Goal: Task Accomplishment & Management: Manage account settings

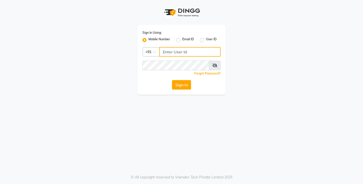
click at [174, 51] on input "Username" at bounding box center [189, 52] width 61 height 10
type input "7010146363"
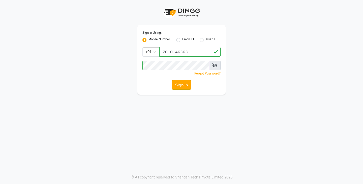
click at [182, 89] on button "Sign In" at bounding box center [181, 85] width 19 height 10
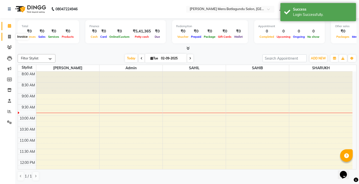
click at [9, 39] on span at bounding box center [9, 37] width 9 height 6
select select "8213"
select select "service"
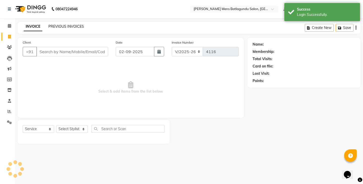
click at [70, 27] on link "PREVIOUS INVOICES" at bounding box center [66, 26] width 36 height 5
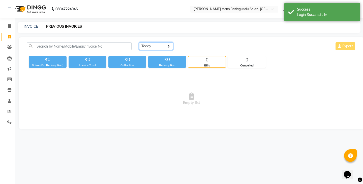
click at [153, 45] on select "[DATE] [DATE] Custom Range" at bounding box center [156, 46] width 34 height 8
select select "[DATE]"
click at [139, 42] on select "[DATE] [DATE] Custom Range" at bounding box center [156, 46] width 34 height 8
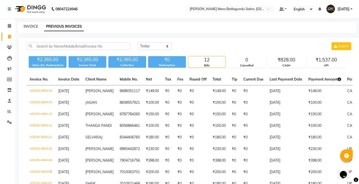
click at [25, 25] on link "INVOICE" at bounding box center [31, 26] width 14 height 5
select select "service"
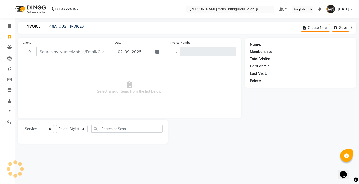
type input "4116"
select select "8213"
click at [57, 26] on link "PREVIOUS INVOICES" at bounding box center [66, 26] width 36 height 5
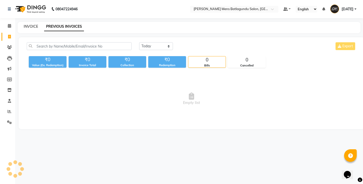
click at [28, 26] on link "INVOICE" at bounding box center [31, 26] width 14 height 5
select select "8213"
select select "service"
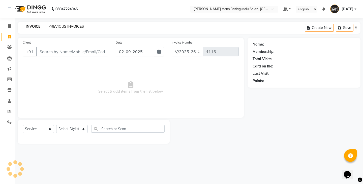
click at [62, 25] on link "PREVIOUS INVOICES" at bounding box center [66, 26] width 36 height 5
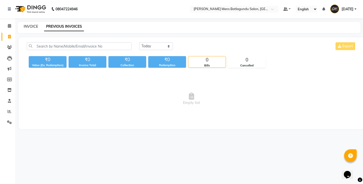
click at [30, 27] on link "INVOICE" at bounding box center [31, 26] width 14 height 5
select select "service"
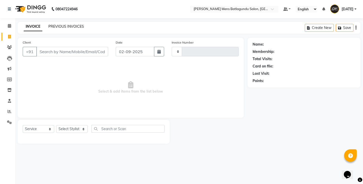
type input "4116"
select select "8213"
click at [64, 27] on link "PREVIOUS INVOICES" at bounding box center [66, 26] width 36 height 5
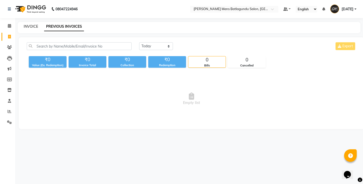
click at [34, 25] on link "INVOICE" at bounding box center [31, 26] width 14 height 5
select select "8213"
select select "service"
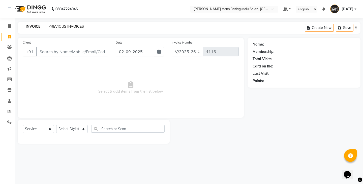
click at [56, 26] on link "PREVIOUS INVOICES" at bounding box center [66, 26] width 36 height 5
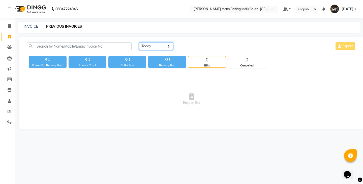
click at [142, 48] on select "[DATE] [DATE] Custom Range" at bounding box center [156, 46] width 34 height 8
select select "[DATE]"
click at [139, 42] on select "[DATE] [DATE] Custom Range" at bounding box center [156, 46] width 34 height 8
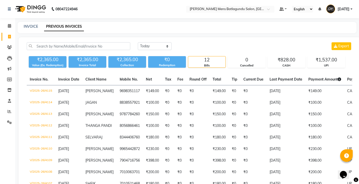
click at [33, 31] on div "INVOICE PREVIOUS INVOICES" at bounding box center [187, 27] width 339 height 11
click at [34, 26] on link "INVOICE" at bounding box center [31, 26] width 14 height 5
select select "service"
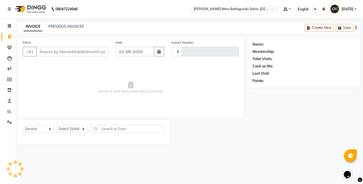
type input "4116"
select select "8213"
click at [65, 25] on link "PREVIOUS INVOICES" at bounding box center [66, 26] width 36 height 5
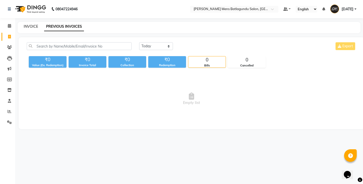
click at [37, 27] on link "INVOICE" at bounding box center [31, 26] width 14 height 5
select select "8213"
select select "service"
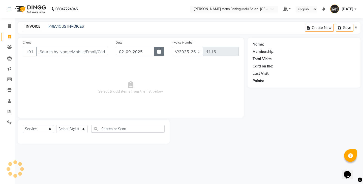
click at [154, 51] on button "button" at bounding box center [159, 52] width 10 height 10
select select "9"
select select "2025"
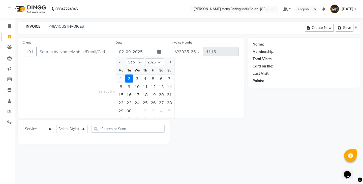
click at [120, 80] on div "1" at bounding box center [121, 79] width 8 height 8
type input "[DATE]"
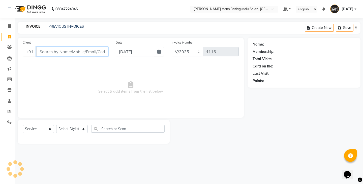
click at [82, 50] on input "Client" at bounding box center [72, 52] width 72 height 10
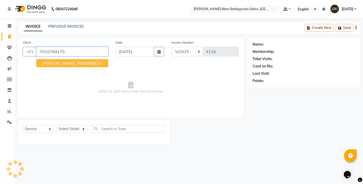
type input "7010769170"
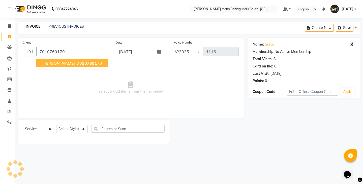
click at [55, 68] on ngb-typeahead-window "SURYA 70107691 70" at bounding box center [72, 63] width 72 height 13
click at [54, 62] on span "[PERSON_NAME]" at bounding box center [58, 63] width 33 height 5
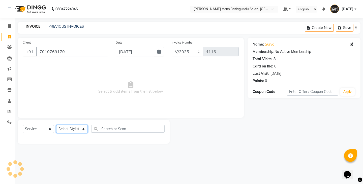
click at [85, 128] on select "Select Stylist Admin Ovesh Raja SAHIB SAHIL SHARUKH" at bounding box center [71, 129] width 31 height 8
select select "89703"
click at [56, 125] on select "Select Stylist Admin Ovesh Raja SAHIB SAHIL SHARUKH" at bounding box center [71, 129] width 31 height 8
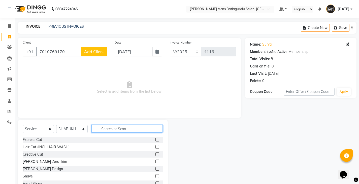
click at [105, 127] on input "text" at bounding box center [126, 129] width 71 height 8
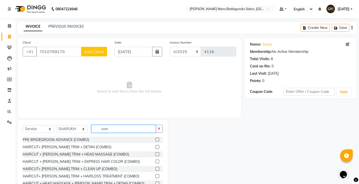
type input "com"
click at [155, 163] on label at bounding box center [157, 162] width 4 height 4
click at [155, 163] on input "checkbox" at bounding box center [156, 161] width 3 height 3
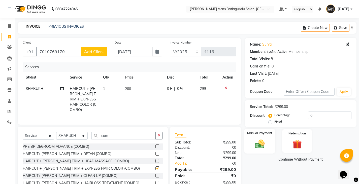
checkbox input "false"
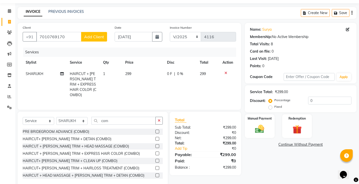
scroll to position [23, 0]
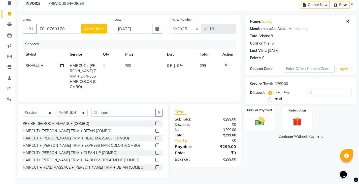
click at [254, 126] on img at bounding box center [259, 121] width 15 height 11
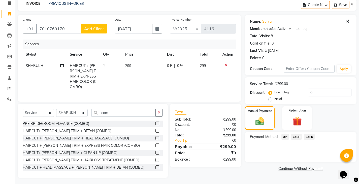
click at [274, 138] on span "Payment Methods" at bounding box center [264, 136] width 29 height 5
click at [283, 138] on span "UPI" at bounding box center [285, 137] width 8 height 6
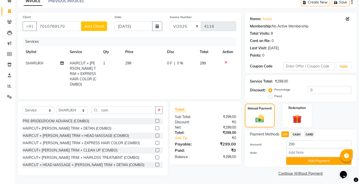
scroll to position [26, 0]
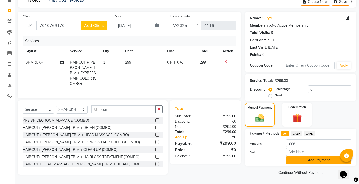
click at [320, 163] on button "Add Payment" at bounding box center [318, 160] width 65 height 8
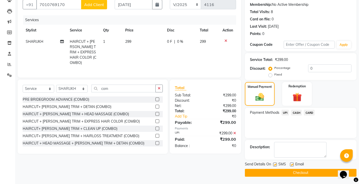
scroll to position [47, 0]
click at [298, 172] on button "Checkout" at bounding box center [301, 173] width 112 height 8
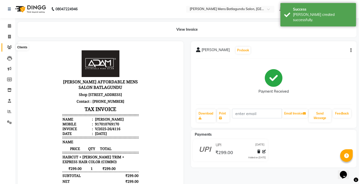
click at [5, 45] on span at bounding box center [9, 48] width 9 height 6
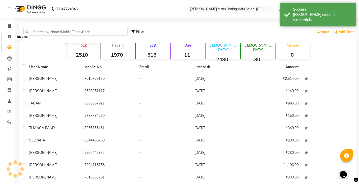
click at [8, 34] on span at bounding box center [9, 37] width 9 height 6
select select "8213"
select select "service"
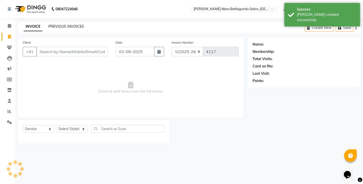
click at [71, 28] on link "PREVIOUS INVOICES" at bounding box center [66, 26] width 36 height 5
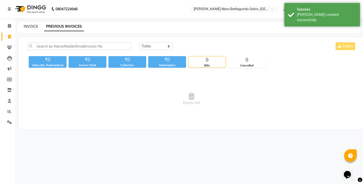
click at [37, 26] on link "INVOICE" at bounding box center [31, 26] width 14 height 5
select select "8213"
select select "service"
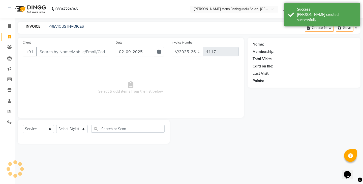
click at [134, 45] on div "Date 02-09-2025" at bounding box center [140, 50] width 56 height 21
click at [166, 54] on div "Date 02-09-2025" at bounding box center [140, 50] width 56 height 21
click at [159, 54] on button "button" at bounding box center [159, 52] width 10 height 10
select select "9"
select select "2025"
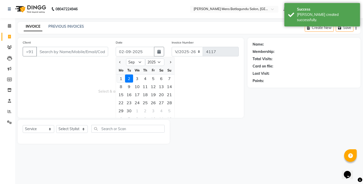
click at [120, 78] on div "1" at bounding box center [121, 79] width 8 height 8
type input "[DATE]"
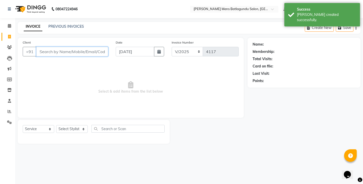
click at [87, 49] on input "Client" at bounding box center [72, 52] width 72 height 10
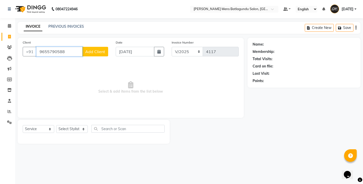
type input "9655790588"
click at [101, 51] on span "Add Client" at bounding box center [95, 51] width 20 height 5
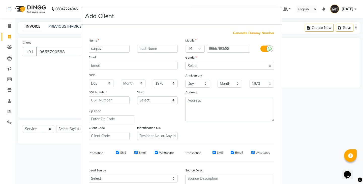
type input "sanjay"
click at [207, 68] on select "Select Male Female Other Prefer Not To Say" at bounding box center [229, 66] width 89 height 8
select select "male"
click at [185, 62] on select "Select Male Female Other Prefer Not To Say" at bounding box center [229, 66] width 89 height 8
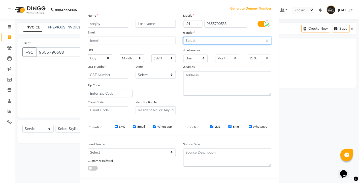
scroll to position [48, 0]
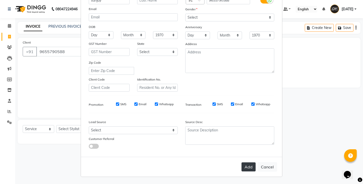
click at [253, 165] on button "Add" at bounding box center [248, 167] width 14 height 9
select select
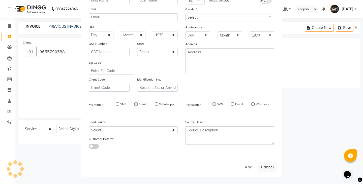
select select
checkbox input "false"
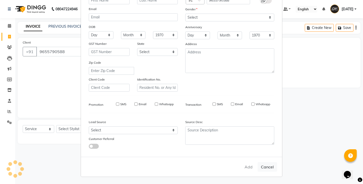
checkbox input "false"
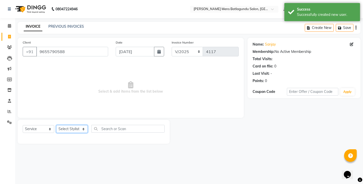
click at [78, 133] on select "Select Stylist Admin Ovesh Raja SAHIB SAHIL SHARUKH" at bounding box center [71, 129] width 31 height 8
select select "78653"
click at [56, 125] on select "Select Stylist Admin Ovesh Raja SAHIB SAHIL SHARUKH" at bounding box center [71, 129] width 31 height 8
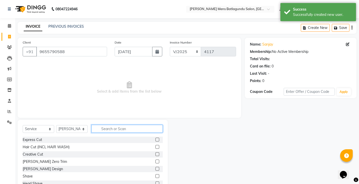
click at [118, 132] on input "text" at bounding box center [126, 129] width 71 height 8
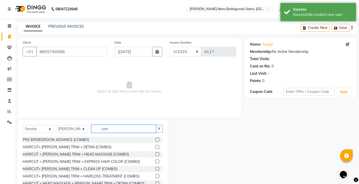
type input "com"
click at [153, 163] on div "HAIRCUT + BEARD TRIM + EXPRESS HAIR COLOR (COMBO)" at bounding box center [93, 162] width 140 height 6
click at [155, 163] on label at bounding box center [157, 162] width 4 height 4
click at [155, 163] on input "checkbox" at bounding box center [156, 161] width 3 height 3
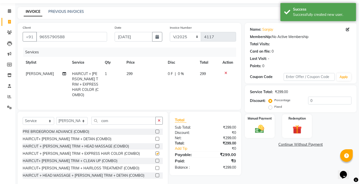
checkbox input "false"
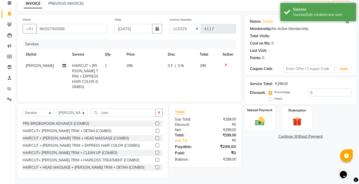
click at [262, 125] on img at bounding box center [259, 121] width 15 height 11
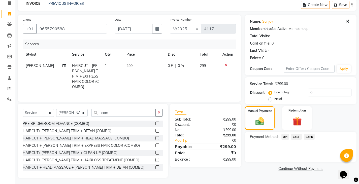
click at [286, 137] on span "UPI" at bounding box center [285, 137] width 8 height 6
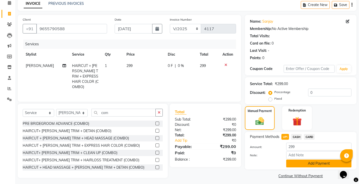
click at [292, 163] on button "Add Payment" at bounding box center [318, 164] width 65 height 8
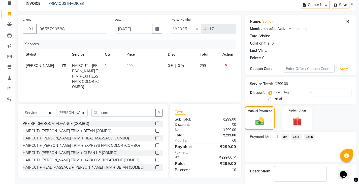
scroll to position [47, 0]
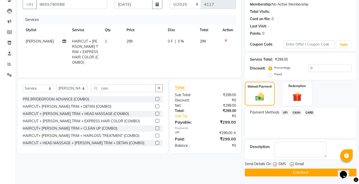
click at [292, 165] on label at bounding box center [292, 165] width 4 height 4
click at [292, 165] on input "checkbox" at bounding box center [291, 164] width 3 height 3
click at [290, 166] on label at bounding box center [292, 165] width 4 height 4
click at [290, 166] on input "checkbox" at bounding box center [291, 164] width 3 height 3
checkbox input "true"
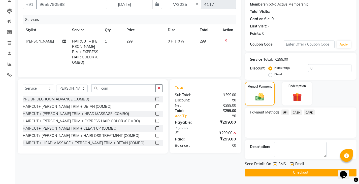
click at [290, 173] on button "Checkout" at bounding box center [301, 173] width 112 height 8
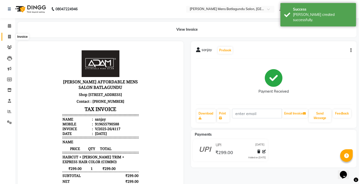
click at [7, 36] on span at bounding box center [9, 37] width 9 height 6
select select "8213"
select select "service"
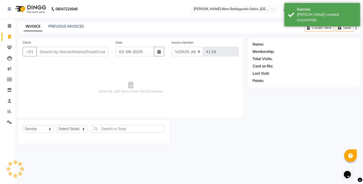
click at [55, 55] on input "Client" at bounding box center [72, 52] width 72 height 10
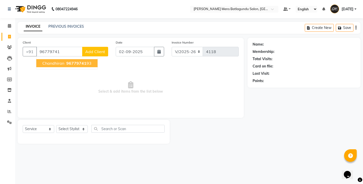
click at [72, 66] on button "Chandhiran 96779741 93" at bounding box center [66, 63] width 61 height 8
type input "9677974193"
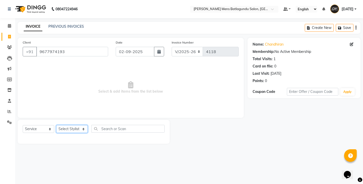
click at [82, 129] on select "Select Stylist Admin Ovesh Raja SAHIB SAHIL SHARUKH" at bounding box center [71, 129] width 31 height 8
select select "89172"
click at [56, 125] on select "Select Stylist Admin Ovesh Raja SAHIB SAHIL SHARUKH" at bounding box center [71, 129] width 31 height 8
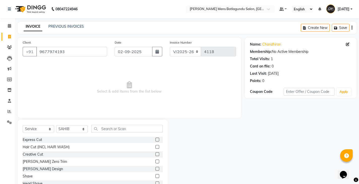
click at [121, 133] on div "Select Service Product Membership Package Voucher Prepaid Gift Card Select Styl…" at bounding box center [93, 131] width 140 height 12
click at [123, 127] on input "text" at bounding box center [126, 129] width 71 height 8
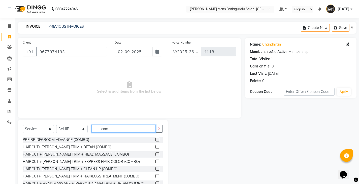
type input "com"
click at [155, 161] on label at bounding box center [157, 162] width 4 height 4
click at [155, 161] on input "checkbox" at bounding box center [156, 161] width 3 height 3
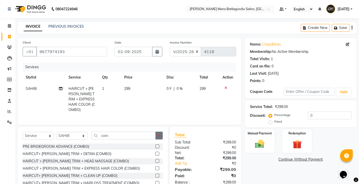
checkbox input "false"
click at [158, 134] on icon "button" at bounding box center [159, 136] width 3 height 4
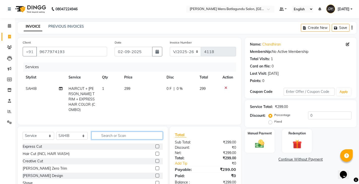
scroll to position [50, 0]
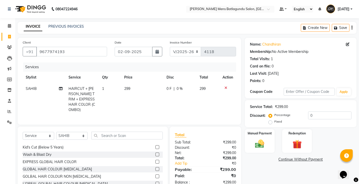
click at [155, 153] on label at bounding box center [157, 155] width 4 height 4
click at [155, 153] on input "checkbox" at bounding box center [156, 154] width 3 height 3
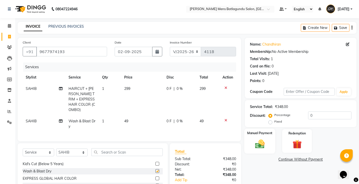
checkbox input "false"
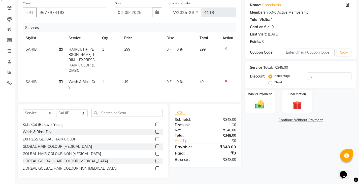
scroll to position [40, 0]
click at [261, 108] on img at bounding box center [259, 104] width 15 height 11
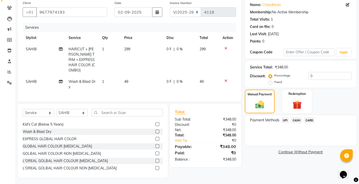
click at [288, 122] on span "UPI" at bounding box center [285, 120] width 8 height 6
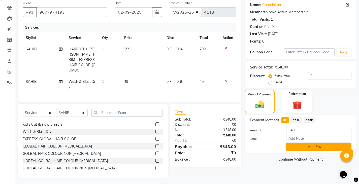
click at [293, 150] on button "Add Payment" at bounding box center [318, 147] width 65 height 8
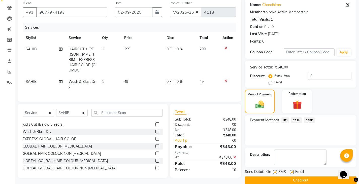
scroll to position [47, 0]
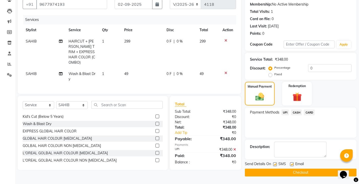
click at [291, 169] on button "Checkout" at bounding box center [301, 173] width 112 height 8
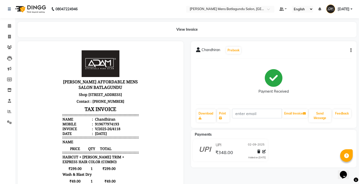
click at [349, 48] on button "button" at bounding box center [349, 50] width 3 height 5
click at [328, 38] on div "Cancel Invoice" at bounding box center [326, 38] width 35 height 6
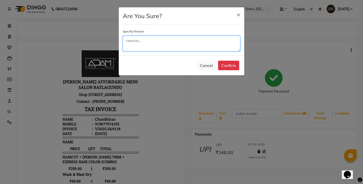
click at [185, 46] on textarea at bounding box center [181, 44] width 117 height 16
type textarea "date"
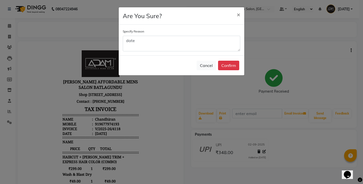
drag, startPoint x: 230, startPoint y: 59, endPoint x: 224, endPoint y: 67, distance: 9.5
click at [230, 59] on div "Cancel Confirm" at bounding box center [181, 65] width 125 height 20
click at [223, 69] on button "Confirm" at bounding box center [228, 66] width 21 height 10
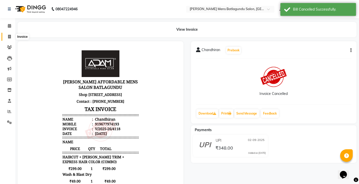
click at [6, 36] on span at bounding box center [9, 37] width 9 height 6
select select "service"
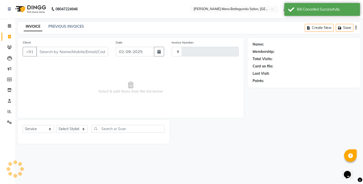
type input "4119"
select select "8213"
click at [70, 29] on div "PREVIOUS INVOICES" at bounding box center [66, 26] width 36 height 5
click at [69, 26] on link "PREVIOUS INVOICES" at bounding box center [66, 26] width 36 height 5
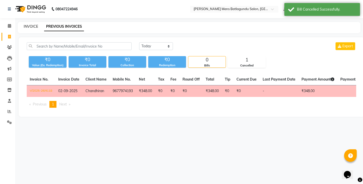
click at [34, 25] on link "INVOICE" at bounding box center [31, 26] width 14 height 5
select select "8213"
select select "service"
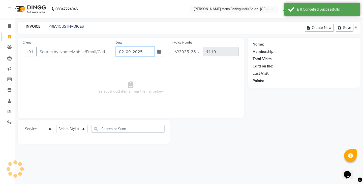
click at [120, 50] on input "02-09-2025" at bounding box center [135, 52] width 39 height 10
select select "9"
select select "2025"
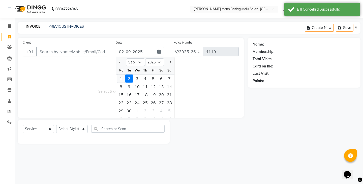
click at [122, 80] on div "1" at bounding box center [121, 79] width 8 height 8
type input "[DATE]"
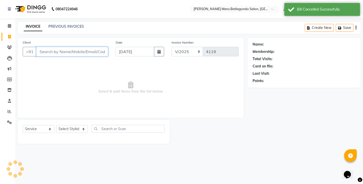
click at [83, 53] on input "Client" at bounding box center [72, 52] width 72 height 10
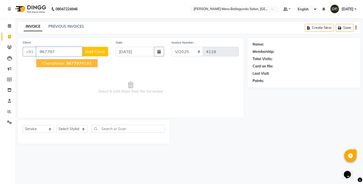
click at [60, 62] on span "Chandhiran" at bounding box center [53, 63] width 22 height 5
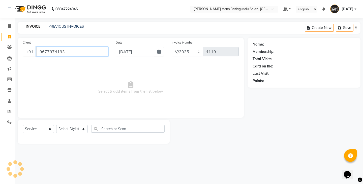
type input "9677974193"
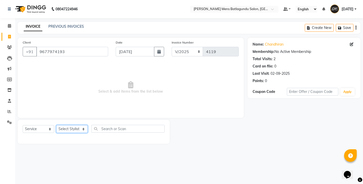
click at [66, 130] on select "Select Stylist Admin Ovesh Raja SAHIB SAHIL SHARUKH" at bounding box center [71, 129] width 31 height 8
select select "89172"
click at [56, 125] on select "Select Stylist Admin Ovesh Raja SAHIB SAHIL SHARUKH" at bounding box center [71, 129] width 31 height 8
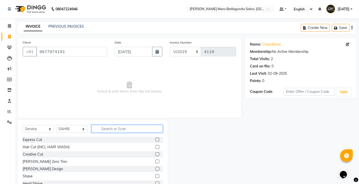
click at [117, 127] on input "text" at bounding box center [126, 129] width 71 height 8
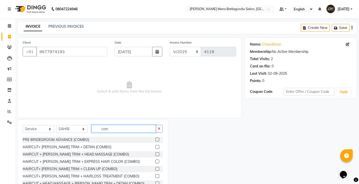
type input "com"
click at [155, 161] on label at bounding box center [157, 162] width 4 height 4
click at [155, 161] on input "checkbox" at bounding box center [156, 161] width 3 height 3
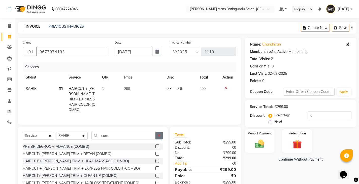
checkbox input "false"
click at [159, 134] on icon "button" at bounding box center [159, 136] width 3 height 4
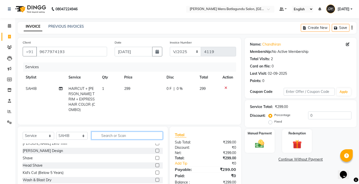
scroll to position [25, 0]
click at [155, 178] on label at bounding box center [157, 180] width 4 height 4
click at [155, 178] on input "checkbox" at bounding box center [156, 179] width 3 height 3
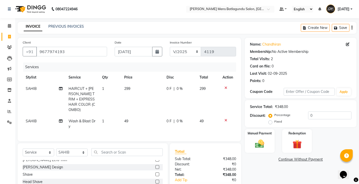
checkbox input "false"
click at [261, 145] on img at bounding box center [259, 144] width 15 height 11
click at [285, 161] on span "UPI" at bounding box center [285, 160] width 8 height 6
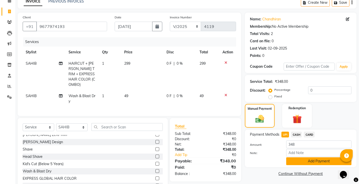
click at [300, 163] on button "Add Payment" at bounding box center [318, 161] width 65 height 8
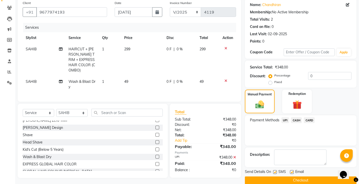
scroll to position [47, 0]
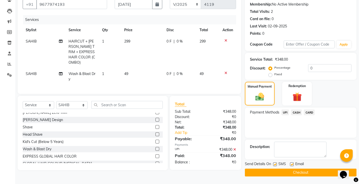
click at [297, 171] on button "Checkout" at bounding box center [301, 173] width 112 height 8
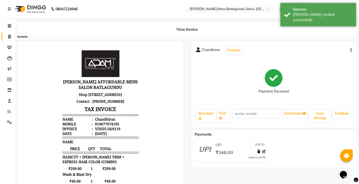
click at [8, 37] on span at bounding box center [9, 37] width 9 height 6
select select "service"
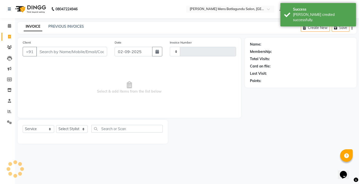
type input "4120"
select select "8213"
click at [124, 44] on div "Date 02-09-2025" at bounding box center [140, 50] width 56 height 21
click at [127, 51] on input "02-09-2025" at bounding box center [135, 52] width 39 height 10
select select "9"
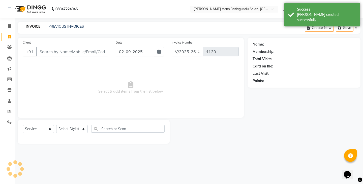
select select "2025"
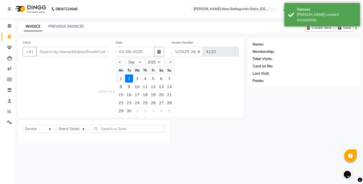
click at [122, 76] on div "1" at bounding box center [121, 79] width 8 height 8
type input "[DATE]"
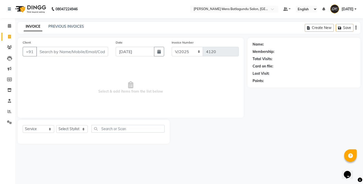
click at [110, 75] on span "Select & add items from the list below" at bounding box center [131, 87] width 216 height 50
click at [63, 52] on input "Client" at bounding box center [72, 52] width 72 height 10
type input "7639943963"
click at [101, 56] on button "Add Client" at bounding box center [95, 52] width 26 height 10
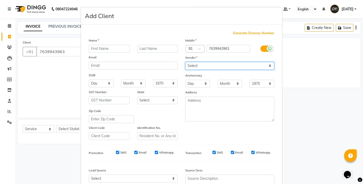
drag, startPoint x: 230, startPoint y: 65, endPoint x: 229, endPoint y: 70, distance: 4.6
click at [230, 65] on select "Select Male Female Other Prefer Not To Say" at bounding box center [229, 66] width 89 height 8
select select "male"
click at [185, 62] on select "Select Male Female Other Prefer Not To Say" at bounding box center [229, 66] width 89 height 8
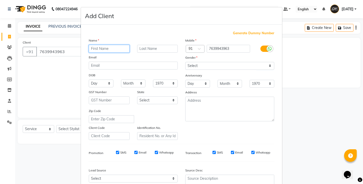
click at [98, 51] on input "text" at bounding box center [109, 49] width 41 height 8
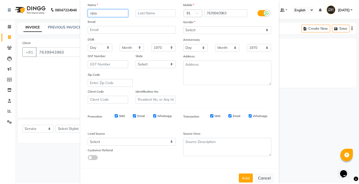
scroll to position [48, 0]
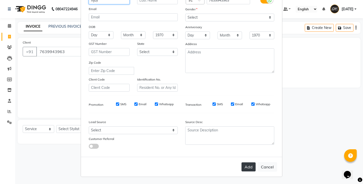
type input "vijay"
click at [246, 170] on button "Add" at bounding box center [248, 167] width 14 height 9
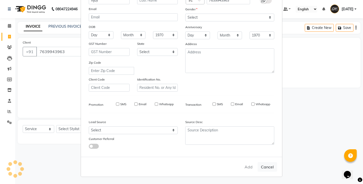
select select
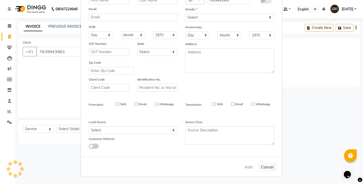
select select
checkbox input "false"
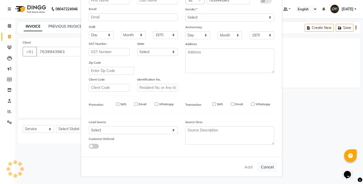
checkbox input "false"
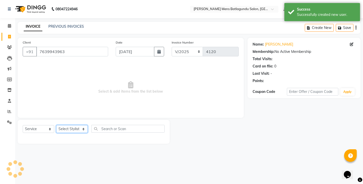
click at [77, 129] on select "Select Stylist Admin Ovesh Raja SAHIB SAHIL SHARUKH" at bounding box center [71, 129] width 31 height 8
select select "89703"
click at [56, 125] on select "Select Stylist Admin Ovesh Raja SAHIB SAHIL SHARUKH" at bounding box center [71, 129] width 31 height 8
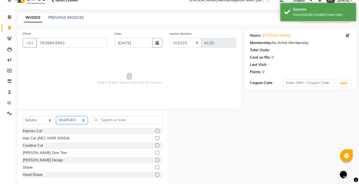
scroll to position [18, 0]
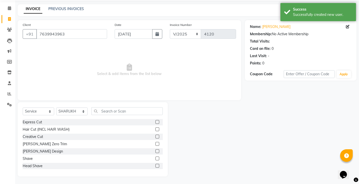
click at [155, 123] on label at bounding box center [157, 122] width 4 height 4
click at [155, 123] on input "checkbox" at bounding box center [156, 122] width 3 height 3
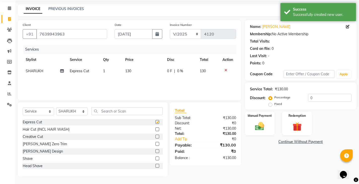
checkbox input "false"
click at [155, 152] on label at bounding box center [157, 151] width 4 height 4
click at [155, 152] on input "checkbox" at bounding box center [156, 151] width 3 height 3
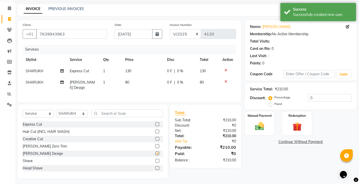
checkbox input "false"
click at [153, 72] on td "130" at bounding box center [143, 71] width 42 height 11
select select "89703"
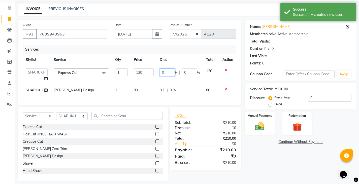
click at [162, 70] on input "0" at bounding box center [167, 73] width 15 height 8
type input "30"
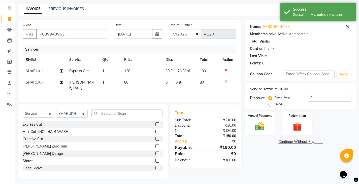
drag, startPoint x: 157, startPoint y: 84, endPoint x: 261, endPoint y: 83, distance: 103.6
click at [157, 84] on tbody "SHARUKH Express Cut 1 130 30 F | 23.08 % 100 SHARUKH Beard Design 1 80 0 F | 0 …" at bounding box center [129, 80] width 213 height 28
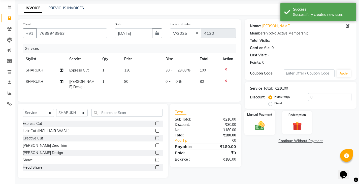
click at [264, 118] on div "Manual Payment" at bounding box center [259, 122] width 31 height 25
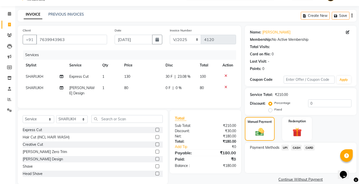
scroll to position [19, 0]
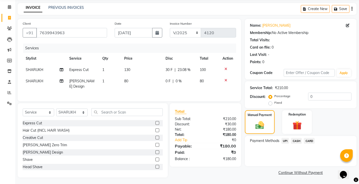
click at [285, 142] on span "UPI" at bounding box center [285, 141] width 8 height 6
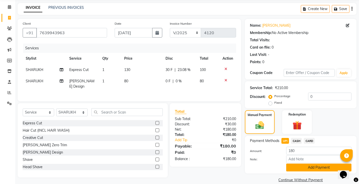
click at [293, 166] on button "Add Payment" at bounding box center [318, 168] width 65 height 8
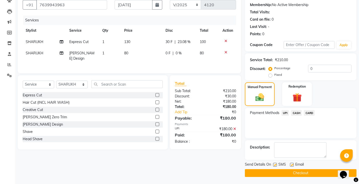
scroll to position [47, 0]
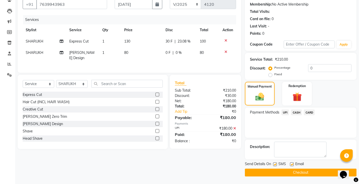
click at [286, 173] on button "Checkout" at bounding box center [301, 173] width 112 height 8
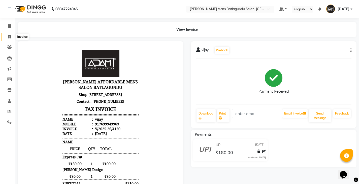
click at [6, 35] on span at bounding box center [9, 37] width 9 height 6
select select "8213"
select select "service"
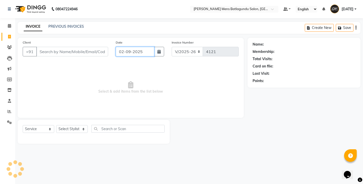
click at [132, 47] on input "02-09-2025" at bounding box center [135, 52] width 39 height 10
select select "9"
select select "2025"
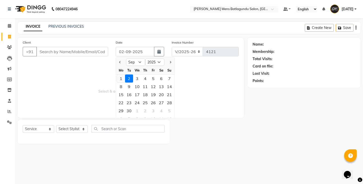
click at [122, 78] on div "1" at bounding box center [121, 79] width 8 height 8
type input "[DATE]"
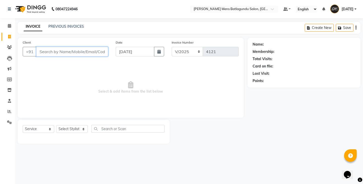
click at [96, 50] on input "Client" at bounding box center [72, 52] width 72 height 10
click at [51, 49] on input "Client" at bounding box center [72, 52] width 72 height 10
type input "9087577313"
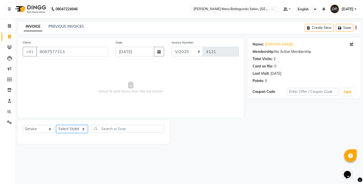
click at [68, 133] on select "Select Stylist Admin Ovesh Raja SAHIB SAHIL SHARUKH" at bounding box center [71, 129] width 31 height 8
select select "89703"
click at [56, 125] on select "Select Stylist Admin Ovesh Raja SAHIB SAHIL SHARUKH" at bounding box center [71, 129] width 31 height 8
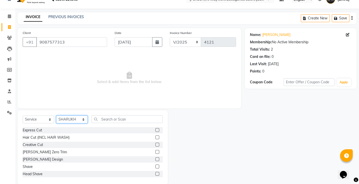
scroll to position [18, 0]
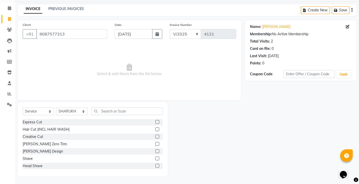
click at [155, 122] on label at bounding box center [157, 122] width 4 height 4
click at [155, 122] on input "checkbox" at bounding box center [156, 122] width 3 height 3
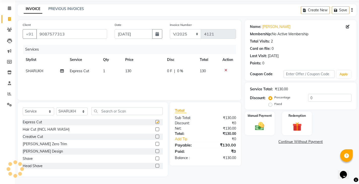
checkbox input "false"
click at [155, 151] on label at bounding box center [157, 151] width 4 height 4
click at [155, 151] on input "checkbox" at bounding box center [156, 151] width 3 height 3
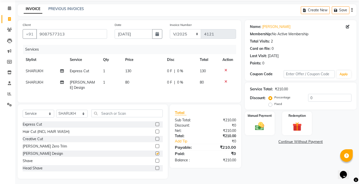
checkbox input "false"
click at [165, 75] on tr "SHARUKH Express Cut 1 130 0 F | 0 % 130" at bounding box center [129, 71] width 213 height 11
click at [164, 70] on td "0 F | 0 %" at bounding box center [180, 71] width 33 height 11
select select "89703"
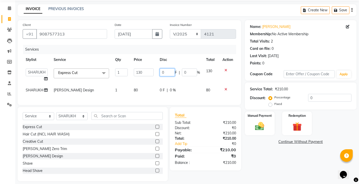
click at [161, 70] on input "0" at bounding box center [167, 73] width 15 height 8
type input "30"
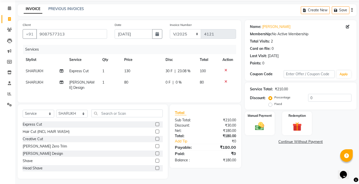
click at [192, 90] on div "Services Stylist Service Qty Price Disc Total Action SHARUKH Express Cut 1 130 …" at bounding box center [129, 71] width 213 height 53
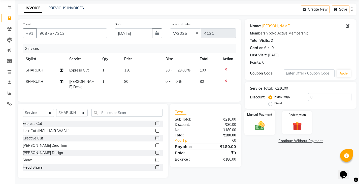
click at [267, 123] on img at bounding box center [259, 125] width 15 height 11
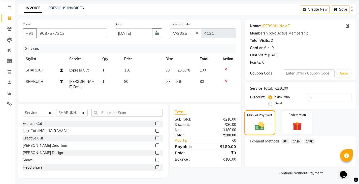
scroll to position [19, 0]
click at [283, 141] on span "UPI" at bounding box center [285, 141] width 8 height 6
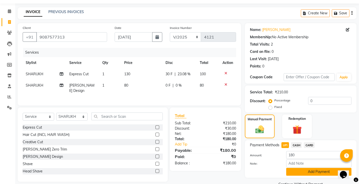
scroll to position [26, 0]
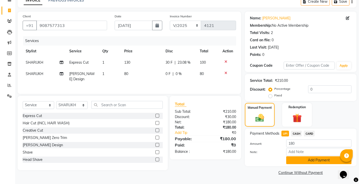
click at [306, 162] on button "Add Payment" at bounding box center [318, 160] width 65 height 8
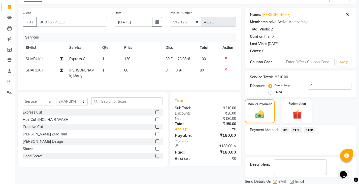
scroll to position [47, 0]
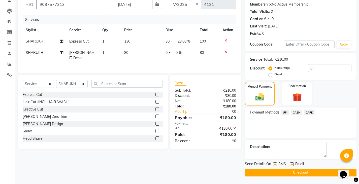
click at [271, 173] on button "Checkout" at bounding box center [301, 173] width 112 height 8
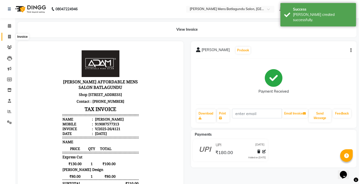
click at [7, 36] on span at bounding box center [9, 37] width 9 height 6
select select "8213"
select select "service"
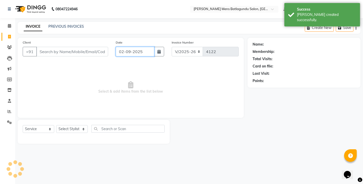
click at [134, 54] on input "02-09-2025" at bounding box center [135, 52] width 39 height 10
select select "9"
select select "2025"
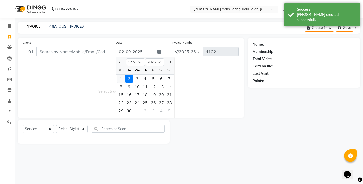
click at [123, 78] on div "1" at bounding box center [121, 79] width 8 height 8
type input "[DATE]"
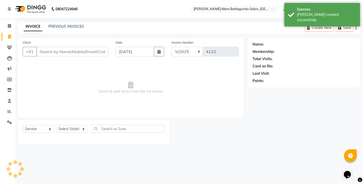
click at [75, 44] on div "Client +91" at bounding box center [65, 50] width 93 height 21
click at [75, 48] on input "Client" at bounding box center [72, 52] width 72 height 10
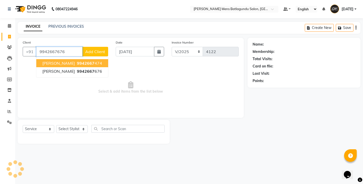
type input "9942667676"
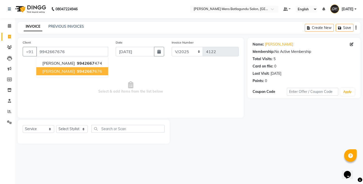
click at [81, 72] on span "9942667" at bounding box center [86, 71] width 18 height 5
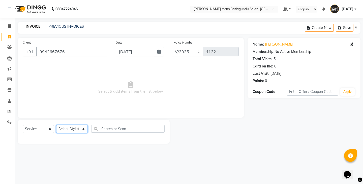
click at [74, 132] on select "Select Stylist Admin Ovesh Raja SAHIB SAHIL SHARUKH" at bounding box center [71, 129] width 31 height 8
select select "89703"
click at [56, 125] on select "Select Stylist Admin Ovesh Raja SAHIB SAHIL SHARUKH" at bounding box center [71, 129] width 31 height 8
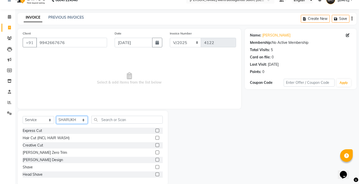
scroll to position [18, 0]
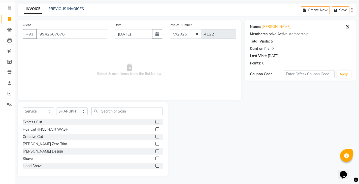
click at [155, 122] on label at bounding box center [157, 122] width 4 height 4
click at [155, 122] on input "checkbox" at bounding box center [156, 122] width 3 height 3
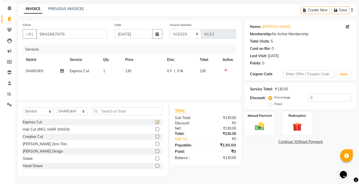
checkbox input "false"
click at [155, 152] on label at bounding box center [157, 151] width 4 height 4
click at [155, 152] on input "checkbox" at bounding box center [156, 151] width 3 height 3
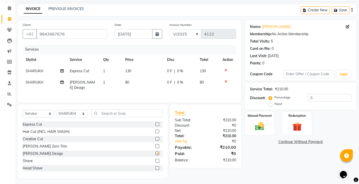
checkbox input "false"
click at [169, 71] on span "0 F" at bounding box center [169, 71] width 5 height 5
select select "89703"
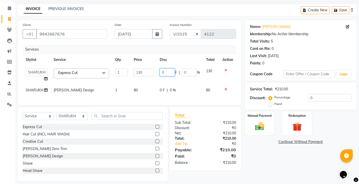
click at [163, 72] on input "0" at bounding box center [167, 73] width 15 height 8
type input "30"
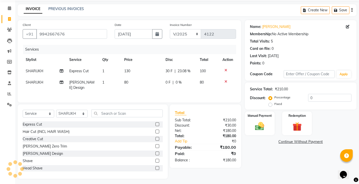
click at [161, 85] on tr "SHARUKH Beard Design 1 80 0 F | 0 % 80" at bounding box center [129, 85] width 213 height 17
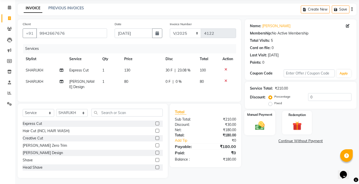
click at [255, 124] on img at bounding box center [259, 125] width 15 height 11
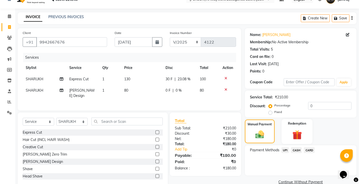
scroll to position [19, 0]
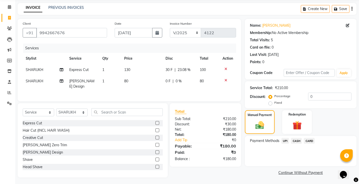
click at [295, 141] on span "CASH" at bounding box center [296, 141] width 11 height 6
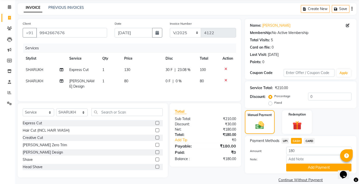
click at [296, 174] on div "Name: Nagendran Membership: No Active Membership Total Visits: 5 Card on file: …" at bounding box center [302, 101] width 115 height 165
click at [298, 168] on button "Add Payment" at bounding box center [318, 168] width 65 height 8
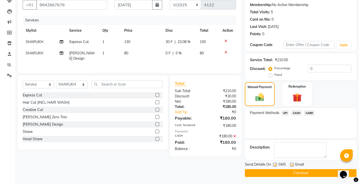
scroll to position [47, 0]
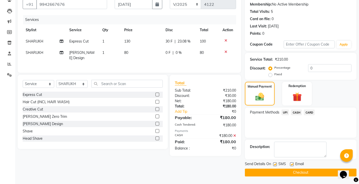
click at [297, 174] on button "Checkout" at bounding box center [301, 173] width 112 height 8
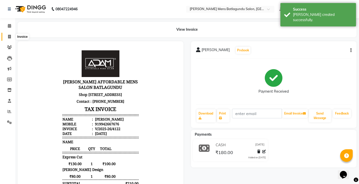
click at [10, 38] on icon at bounding box center [9, 37] width 3 height 4
select select "service"
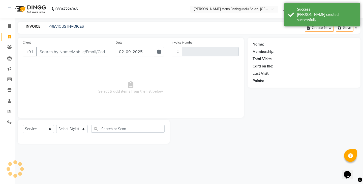
type input "4123"
select select "8213"
click at [140, 55] on input "02-09-2025" at bounding box center [135, 52] width 39 height 10
select select "9"
select select "2025"
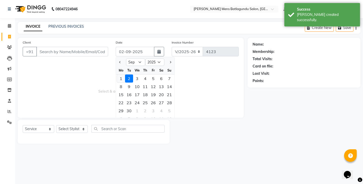
click at [121, 78] on div "1" at bounding box center [121, 79] width 8 height 8
type input "[DATE]"
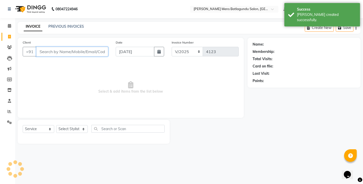
click at [82, 48] on input "Client" at bounding box center [72, 52] width 72 height 10
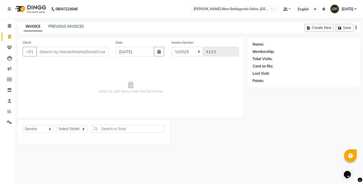
click at [82, 46] on div "Client +91" at bounding box center [65, 50] width 93 height 21
click at [78, 52] on input "Client" at bounding box center [72, 52] width 72 height 10
type input "7639988262"
click at [100, 51] on span "Add Client" at bounding box center [95, 51] width 20 height 5
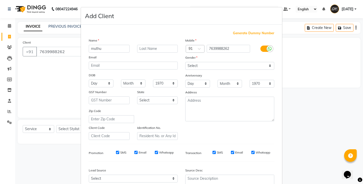
type input "muthu"
click at [196, 65] on select "Select Male Female Other Prefer Not To Say" at bounding box center [229, 66] width 89 height 8
select select "male"
click at [185, 62] on select "Select Male Female Other Prefer Not To Say" at bounding box center [229, 66] width 89 height 8
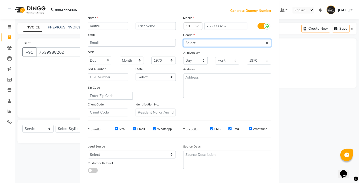
scroll to position [48, 0]
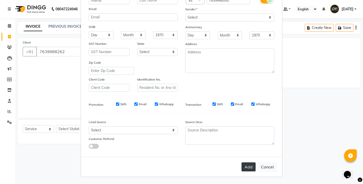
click at [242, 163] on button "Add" at bounding box center [248, 167] width 14 height 9
select select
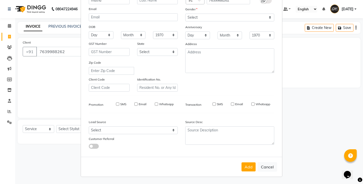
select select
checkbox input "false"
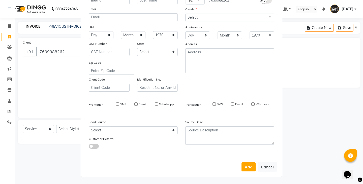
checkbox input "false"
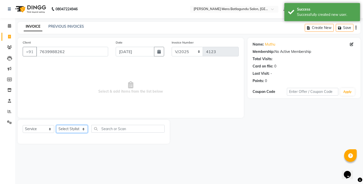
click at [75, 126] on select "Select Stylist Admin Ovesh Raja SAHIB SAHIL SHARUKH" at bounding box center [71, 129] width 31 height 8
select select "89172"
click at [56, 125] on select "Select Stylist Admin Ovesh Raja SAHIB SAHIL SHARUKH" at bounding box center [71, 129] width 31 height 8
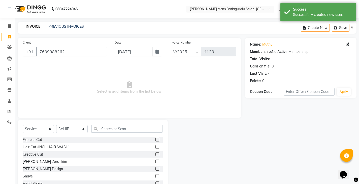
click at [155, 140] on label at bounding box center [157, 140] width 4 height 4
click at [155, 140] on input "checkbox" at bounding box center [156, 139] width 3 height 3
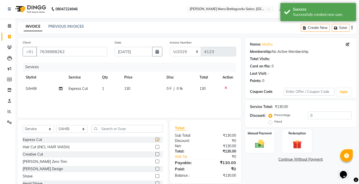
checkbox input "false"
click at [155, 176] on label at bounding box center [157, 176] width 4 height 4
click at [155, 176] on input "checkbox" at bounding box center [156, 176] width 3 height 3
checkbox input "false"
click at [166, 89] on td "0 F | 0 %" at bounding box center [180, 88] width 33 height 11
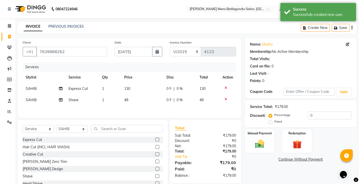
select select "89172"
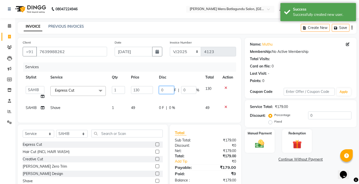
click at [161, 89] on input "0" at bounding box center [166, 90] width 15 height 8
type input "30"
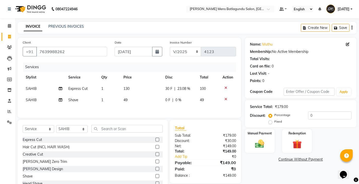
drag, startPoint x: 159, startPoint y: 98, endPoint x: 161, endPoint y: 101, distance: 3.7
click at [159, 98] on tbody "SAHIB Express Cut 1 130 30 F | 23.08 % 100 SAHIB Shave 1 49 0 F | 0 % 49" at bounding box center [129, 94] width 213 height 23
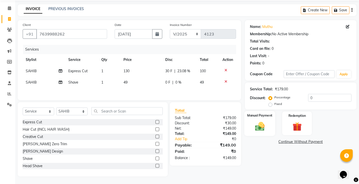
click at [265, 131] on img at bounding box center [259, 126] width 15 height 11
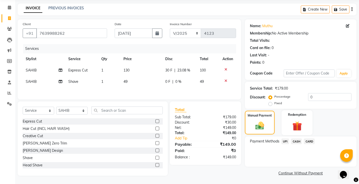
scroll to position [19, 0]
click at [287, 142] on span "UPI" at bounding box center [285, 141] width 8 height 6
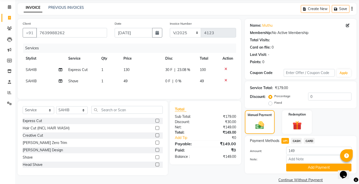
click at [301, 168] on button "Add Payment" at bounding box center [318, 168] width 65 height 8
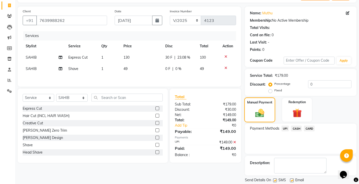
scroll to position [47, 0]
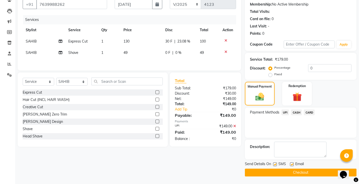
click at [287, 172] on button "Checkout" at bounding box center [301, 173] width 112 height 8
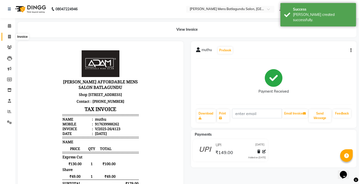
click at [8, 37] on icon at bounding box center [9, 37] width 3 height 4
select select "service"
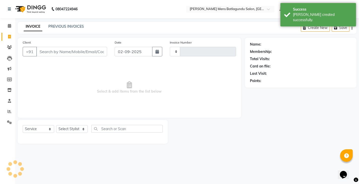
type input "4124"
select select "8213"
click at [70, 26] on link "PREVIOUS INVOICES" at bounding box center [66, 26] width 36 height 5
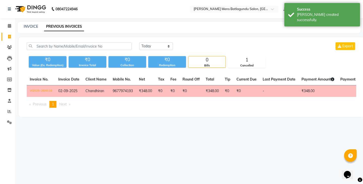
click at [156, 38] on div "Today Yesterday Custom Range Export ₹0 Value (Ex. Redemption) ₹0 Invoice Total …" at bounding box center [191, 77] width 345 height 80
drag, startPoint x: 155, startPoint y: 43, endPoint x: 155, endPoint y: 46, distance: 3.0
click at [155, 43] on select "[DATE] [DATE] Custom Range" at bounding box center [156, 46] width 34 height 8
select select "[DATE]"
click at [139, 42] on select "[DATE] [DATE] Custom Range" at bounding box center [156, 46] width 34 height 8
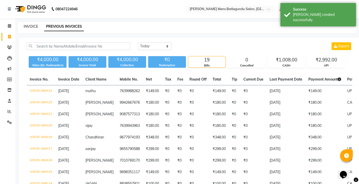
click at [34, 28] on link "INVOICE" at bounding box center [31, 26] width 14 height 5
select select "service"
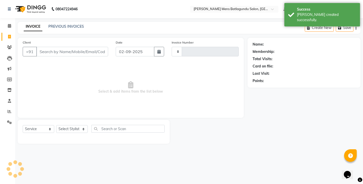
type input "4124"
select select "8213"
click at [67, 55] on input "Client" at bounding box center [72, 52] width 72 height 10
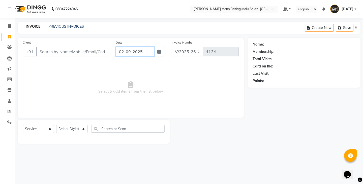
click at [150, 54] on input "02-09-2025" at bounding box center [135, 52] width 39 height 10
select select "9"
select select "2025"
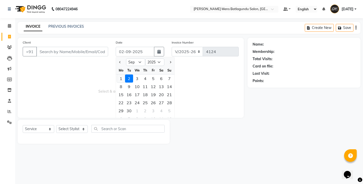
click at [120, 79] on div "1" at bounding box center [121, 79] width 8 height 8
type input "[DATE]"
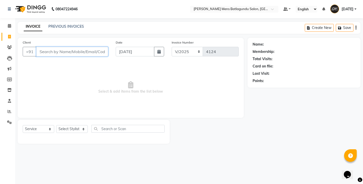
click at [96, 52] on input "Client" at bounding box center [72, 52] width 72 height 10
type input "701022524"
click at [93, 53] on span "Add Client" at bounding box center [95, 51] width 20 height 5
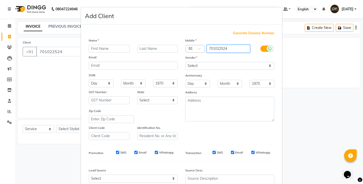
click at [215, 48] on input "701022524" at bounding box center [229, 49] width 44 height 8
type input "7010122524"
click at [118, 50] on input "text" at bounding box center [109, 49] width 41 height 8
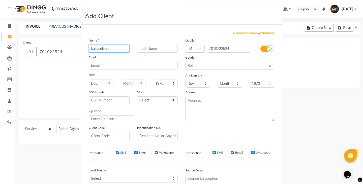
type input "kalaiselvan"
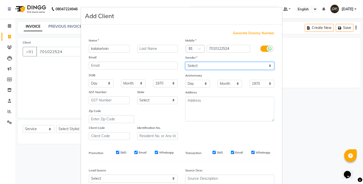
click at [203, 69] on select "Select Male Female Other Prefer Not To Say" at bounding box center [229, 66] width 89 height 8
select select "male"
click at [185, 62] on select "Select Male Female Other Prefer Not To Say" at bounding box center [229, 66] width 89 height 8
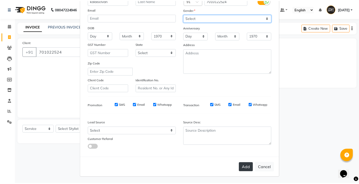
scroll to position [48, 0]
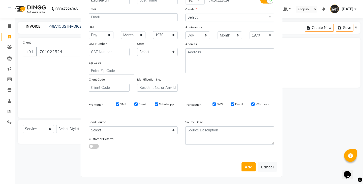
click at [247, 167] on button "Add" at bounding box center [248, 167] width 14 height 9
type input "7010122524"
select select
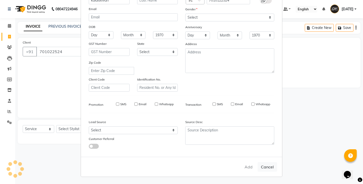
select select
checkbox input "false"
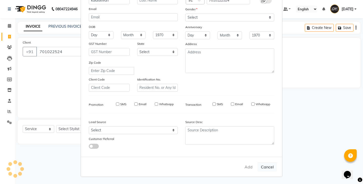
checkbox input "false"
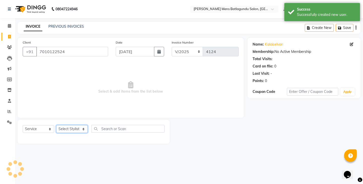
click at [70, 133] on select "Select Stylist Admin Ovesh Raja SAHIB SAHIL SHARUKH" at bounding box center [71, 129] width 31 height 8
select select "89172"
click at [56, 125] on select "Select Stylist Admin Ovesh Raja SAHIB SAHIL SHARUKH" at bounding box center [71, 129] width 31 height 8
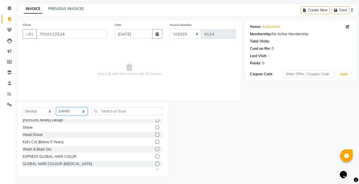
scroll to position [0, 0]
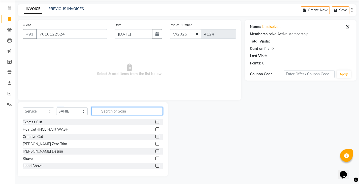
click at [119, 110] on input "text" at bounding box center [126, 111] width 71 height 8
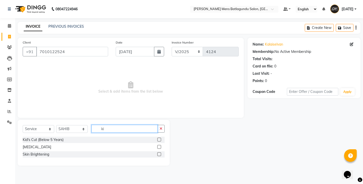
type input "ki"
click at [161, 140] on label at bounding box center [159, 140] width 4 height 4
click at [160, 140] on input "checkbox" at bounding box center [158, 139] width 3 height 3
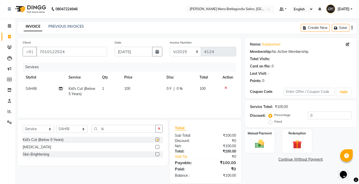
checkbox input "false"
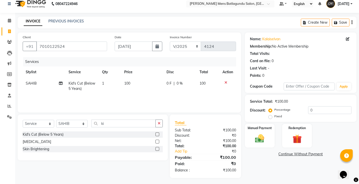
scroll to position [7, 0]
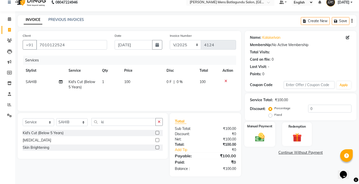
click at [259, 128] on label "Manual Payment" at bounding box center [259, 126] width 25 height 5
click at [285, 153] on span "UPI" at bounding box center [285, 153] width 8 height 6
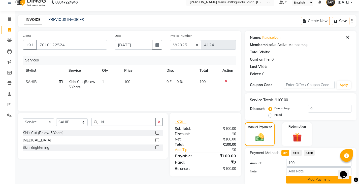
click at [292, 178] on button "Add Payment" at bounding box center [318, 180] width 65 height 8
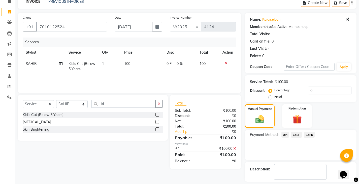
scroll to position [47, 0]
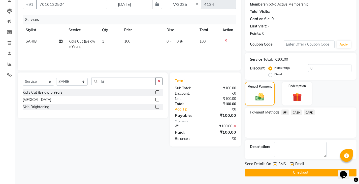
click at [298, 172] on button "Checkout" at bounding box center [301, 173] width 112 height 8
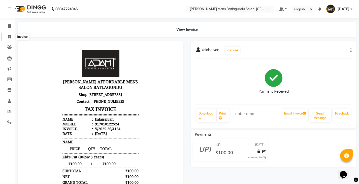
click at [9, 36] on icon at bounding box center [9, 37] width 3 height 4
select select "service"
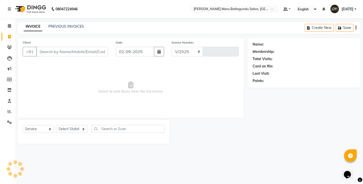
select select "8213"
type input "4125"
click at [130, 51] on input "02-09-2025" at bounding box center [135, 52] width 39 height 10
select select "9"
select select "2025"
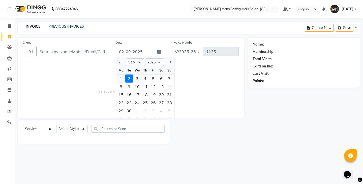
click at [119, 80] on div "1" at bounding box center [121, 79] width 8 height 8
type input "[DATE]"
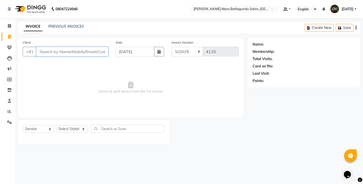
click at [81, 54] on input "Client" at bounding box center [72, 52] width 72 height 10
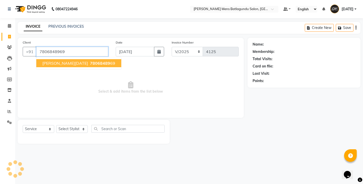
type input "7806848969"
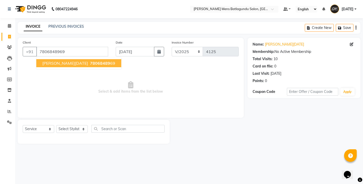
click at [90, 62] on span "78068489" at bounding box center [100, 63] width 20 height 5
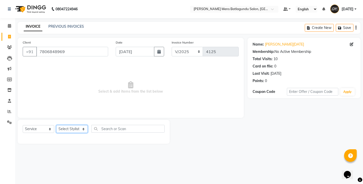
click at [68, 128] on select "Select Stylist Admin Ovesh Raja SAHIB SAHIL SHARUKH" at bounding box center [71, 129] width 31 height 8
select select "89172"
click at [56, 125] on select "Select Stylist Admin Ovesh Raja SAHIB SAHIL SHARUKH" at bounding box center [71, 129] width 31 height 8
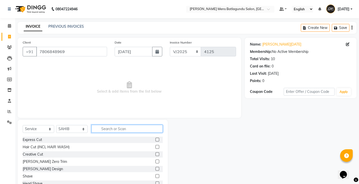
click at [116, 128] on input "text" at bounding box center [126, 129] width 71 height 8
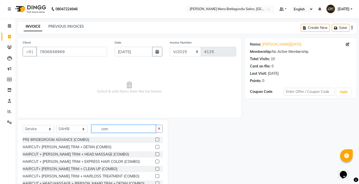
type input "com"
click at [155, 170] on label at bounding box center [157, 169] width 4 height 4
click at [155, 170] on input "checkbox" at bounding box center [156, 169] width 3 height 3
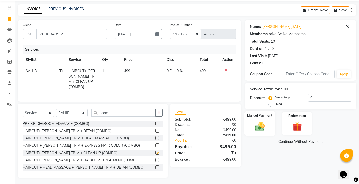
checkbox input "false"
click at [264, 121] on img at bounding box center [259, 126] width 15 height 11
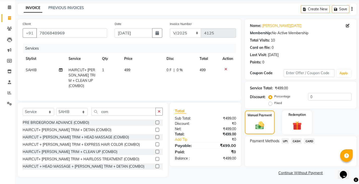
scroll to position [19, 0]
click at [283, 140] on span "UPI" at bounding box center [285, 141] width 8 height 6
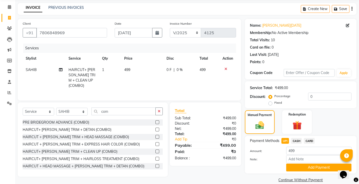
click at [297, 141] on span "CASH" at bounding box center [296, 141] width 11 height 6
click at [302, 168] on button "Add Payment" at bounding box center [318, 168] width 65 height 8
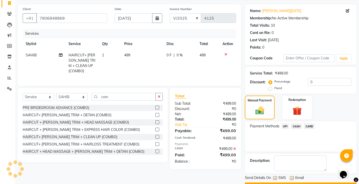
scroll to position [47, 0]
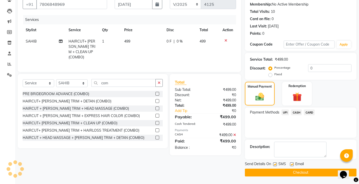
drag, startPoint x: 296, startPoint y: 175, endPoint x: 296, endPoint y: 179, distance: 4.0
click at [296, 176] on button "Checkout" at bounding box center [301, 173] width 112 height 8
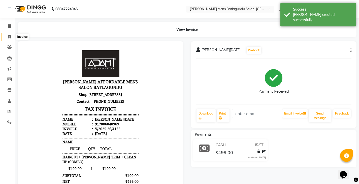
click at [10, 37] on icon at bounding box center [9, 37] width 3 height 4
select select "8213"
select select "service"
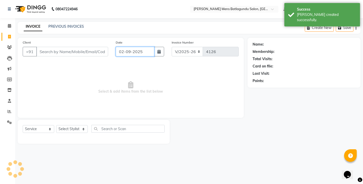
click at [144, 53] on input "02-09-2025" at bounding box center [135, 52] width 39 height 10
select select "9"
select select "2025"
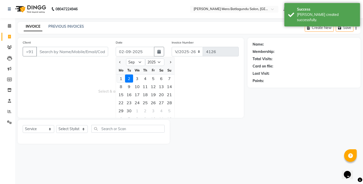
click at [121, 78] on div "1" at bounding box center [121, 79] width 8 height 8
type input "[DATE]"
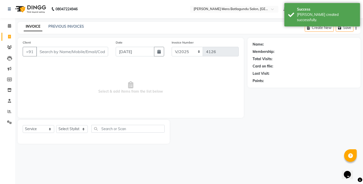
drag, startPoint x: 67, startPoint y: 42, endPoint x: 68, endPoint y: 49, distance: 6.9
click at [67, 42] on div "Client +91" at bounding box center [65, 50] width 93 height 21
click at [68, 49] on input "Client" at bounding box center [72, 52] width 72 height 10
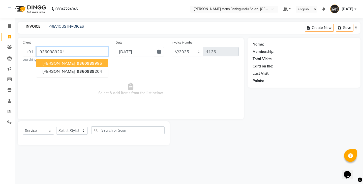
type input "9360989204"
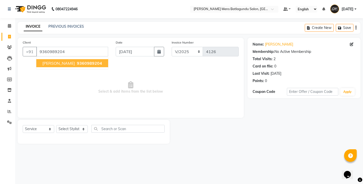
click at [77, 64] on span "9360989204" at bounding box center [89, 63] width 25 height 5
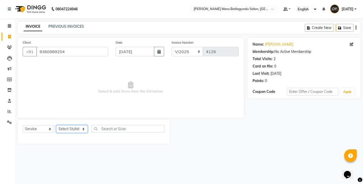
click at [73, 127] on select "Select Stylist Admin Ovesh Raja SAHIB SAHIL SHARUKH" at bounding box center [71, 129] width 31 height 8
click at [56, 125] on select "Select Stylist Admin Ovesh Raja SAHIB SAHIL SHARUKH" at bounding box center [71, 129] width 31 height 8
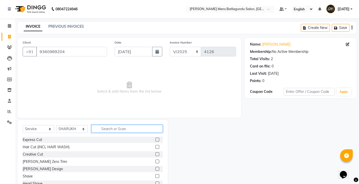
click at [110, 130] on input "text" at bounding box center [126, 129] width 71 height 8
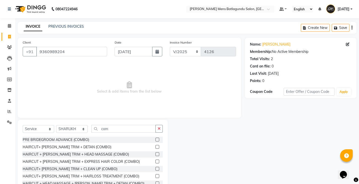
click at [155, 148] on label at bounding box center [157, 147] width 4 height 4
click at [155, 148] on input "checkbox" at bounding box center [156, 147] width 3 height 3
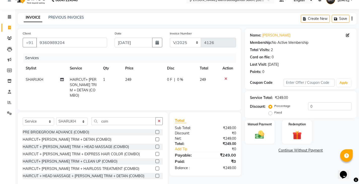
scroll to position [18, 0]
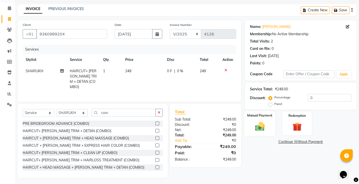
click at [270, 126] on div "Manual Payment" at bounding box center [259, 123] width 31 height 25
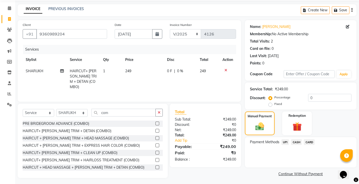
click at [286, 142] on span "UPI" at bounding box center [285, 142] width 8 height 6
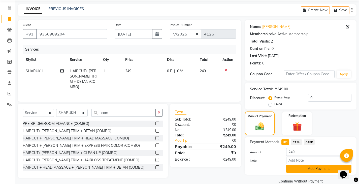
click at [298, 170] on button "Add Payment" at bounding box center [318, 169] width 65 height 8
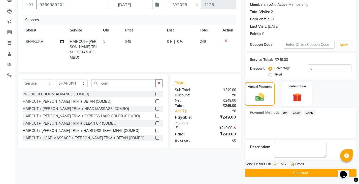
scroll to position [47, 0]
click at [296, 175] on button "Checkout" at bounding box center [301, 173] width 112 height 8
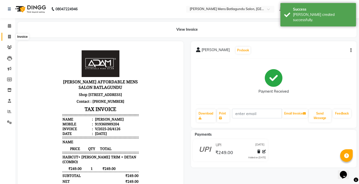
click at [10, 35] on icon at bounding box center [9, 37] width 3 height 4
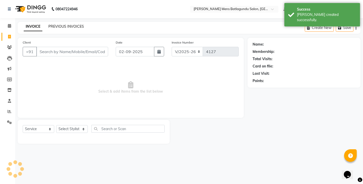
click at [63, 26] on link "PREVIOUS INVOICES" at bounding box center [66, 26] width 36 height 5
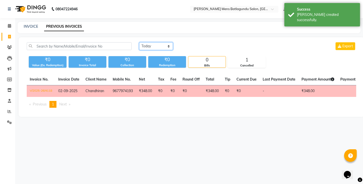
click at [163, 44] on select "[DATE] [DATE] Custom Range" at bounding box center [156, 46] width 34 height 8
click at [139, 42] on select "[DATE] [DATE] Custom Range" at bounding box center [156, 46] width 34 height 8
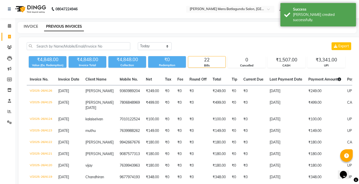
click at [33, 24] on link "INVOICE" at bounding box center [31, 26] width 14 height 5
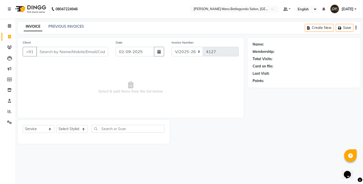
drag, startPoint x: 149, startPoint y: 58, endPoint x: 144, endPoint y: 53, distance: 6.1
click at [149, 58] on div "Date 02-09-2025" at bounding box center [140, 50] width 56 height 21
click at [144, 53] on input "02-09-2025" at bounding box center [135, 52] width 39 height 10
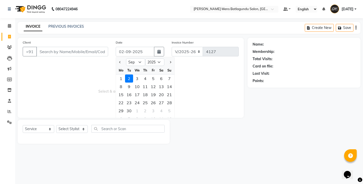
click at [116, 76] on ngb-datepicker "Jan Feb Mar Apr May Jun Jul Aug Sep Oct Nov Dec 2015 2016 2017 2018 2019 2020 2…" at bounding box center [145, 90] width 59 height 67
click at [118, 79] on div "1" at bounding box center [121, 79] width 8 height 8
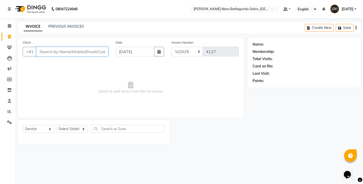
click at [72, 54] on input "Client" at bounding box center [72, 52] width 72 height 10
click at [104, 45] on div "Client +91 9345052449 Add Client" at bounding box center [65, 50] width 93 height 21
click at [99, 54] on span "Add Client" at bounding box center [95, 51] width 20 height 5
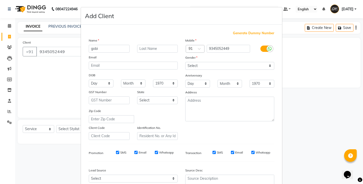
click at [203, 71] on div "Mobile Country Code × 91 9345052449 Gender Select Male Female Other Prefer Not …" at bounding box center [229, 89] width 96 height 102
click at [200, 69] on select "Select Male Female Other Prefer Not To Say" at bounding box center [229, 66] width 89 height 8
click at [185, 62] on select "Select Male Female Other Prefer Not To Say" at bounding box center [229, 66] width 89 height 8
click at [91, 48] on input "gobi" at bounding box center [109, 49] width 41 height 8
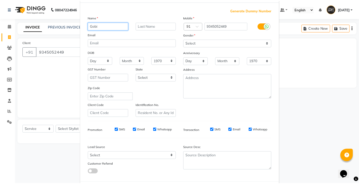
scroll to position [48, 0]
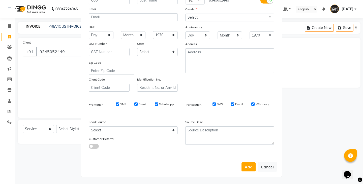
click at [244, 163] on button "Add" at bounding box center [248, 167] width 14 height 9
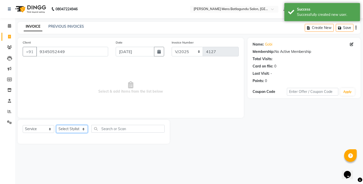
click at [79, 127] on select "Select Stylist Admin Ovesh Raja SAHIB SAHIL SHARUKH" at bounding box center [71, 129] width 31 height 8
click at [56, 125] on select "Select Stylist Admin Ovesh Raja SAHIB SAHIL SHARUKH" at bounding box center [71, 129] width 31 height 8
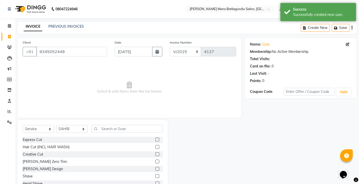
click at [155, 140] on label at bounding box center [157, 140] width 4 height 4
click at [155, 140] on input "checkbox" at bounding box center [156, 139] width 3 height 3
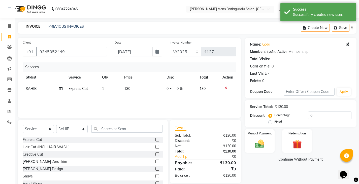
click at [165, 86] on td "0 F | 0 %" at bounding box center [180, 88] width 33 height 11
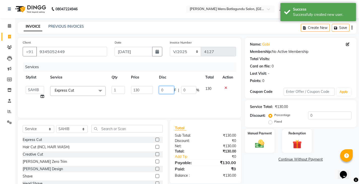
click at [162, 90] on input "0" at bounding box center [166, 90] width 15 height 8
click at [161, 90] on input "0" at bounding box center [166, 90] width 15 height 8
drag, startPoint x: 154, startPoint y: 103, endPoint x: 177, endPoint y: 105, distance: 23.5
click at [154, 103] on div "Services Stylist Service Qty Price Disc Total Action Admin Ovesh Raja SAHIB SAH…" at bounding box center [129, 87] width 213 height 50
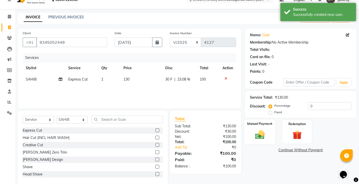
scroll to position [18, 0]
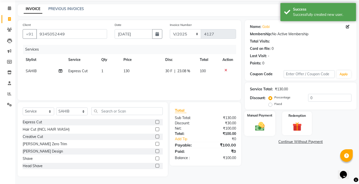
click at [256, 123] on img at bounding box center [259, 126] width 15 height 11
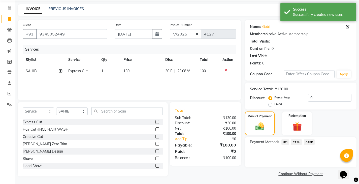
click at [296, 142] on span "CASH" at bounding box center [296, 142] width 11 height 6
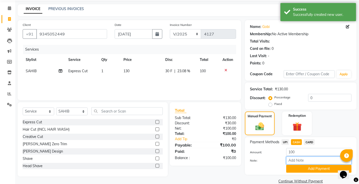
click at [295, 163] on input "Note:" at bounding box center [318, 161] width 65 height 8
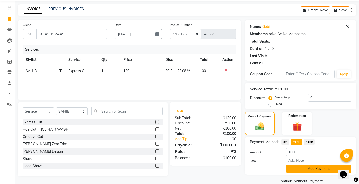
click at [295, 170] on button "Add Payment" at bounding box center [318, 169] width 65 height 8
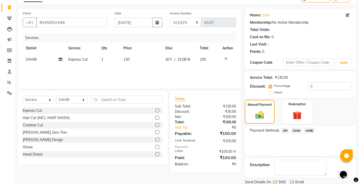
scroll to position [47, 0]
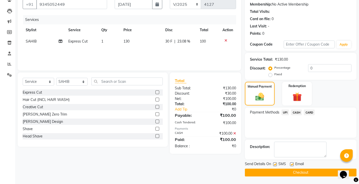
click at [276, 171] on button "Checkout" at bounding box center [301, 173] width 112 height 8
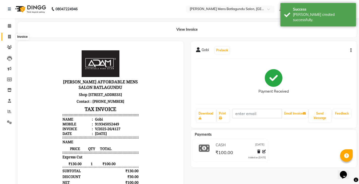
click at [10, 36] on icon at bounding box center [9, 37] width 3 height 4
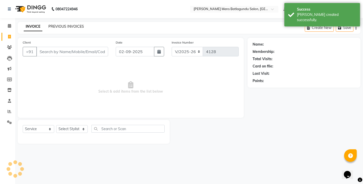
click at [68, 27] on link "PREVIOUS INVOICES" at bounding box center [66, 26] width 36 height 5
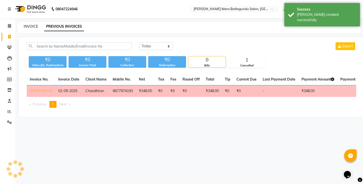
click at [29, 27] on link "INVOICE" at bounding box center [31, 26] width 14 height 5
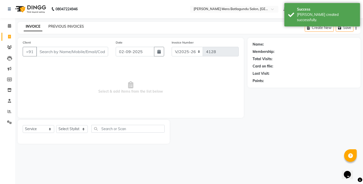
click at [70, 27] on link "PREVIOUS INVOICES" at bounding box center [66, 26] width 36 height 5
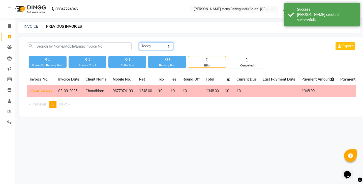
click at [150, 45] on select "[DATE] [DATE] Custom Range" at bounding box center [156, 46] width 34 height 8
click at [139, 42] on select "[DATE] [DATE] Custom Range" at bounding box center [156, 46] width 34 height 8
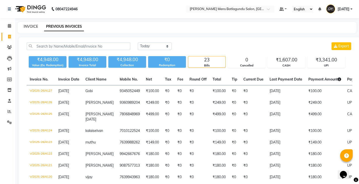
click at [29, 28] on link "INVOICE" at bounding box center [31, 26] width 14 height 5
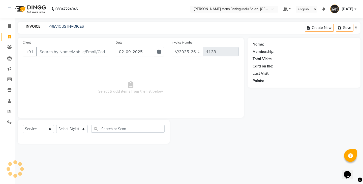
click at [66, 29] on div "PREVIOUS INVOICES" at bounding box center [66, 26] width 36 height 5
click at [56, 26] on link "PREVIOUS INVOICES" at bounding box center [66, 26] width 36 height 5
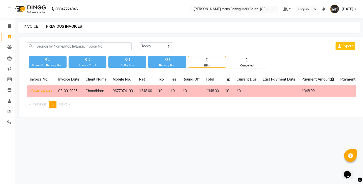
click at [30, 27] on link "INVOICE" at bounding box center [31, 26] width 14 height 5
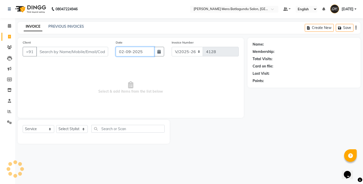
click at [131, 47] on input "02-09-2025" at bounding box center [135, 52] width 39 height 10
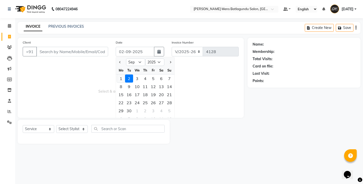
click at [121, 80] on div "1" at bounding box center [121, 79] width 8 height 8
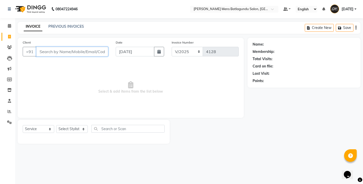
click at [69, 51] on input "Client" at bounding box center [72, 52] width 72 height 10
click at [87, 48] on button "Add Client" at bounding box center [95, 52] width 26 height 10
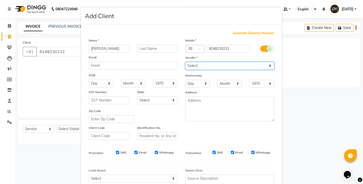
drag, startPoint x: 193, startPoint y: 66, endPoint x: 192, endPoint y: 70, distance: 4.2
click at [193, 66] on select "Select Male Female Other Prefer Not To Say" at bounding box center [229, 66] width 89 height 8
click at [185, 62] on select "Select Male Female Other Prefer Not To Say" at bounding box center [229, 66] width 89 height 8
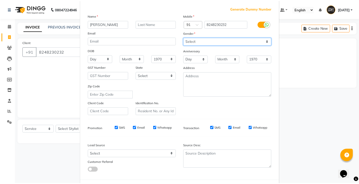
scroll to position [48, 0]
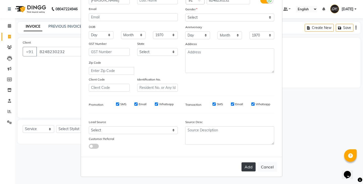
click at [251, 168] on button "Add" at bounding box center [248, 167] width 14 height 9
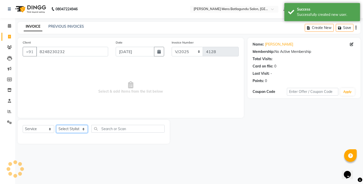
click at [79, 130] on select "Select Stylist Admin Ovesh Raja SAHIB SAHIL SHARUKH" at bounding box center [71, 129] width 31 height 8
click at [56, 125] on select "Select Stylist Admin Ovesh Raja SAHIB SAHIL SHARUKH" at bounding box center [71, 129] width 31 height 8
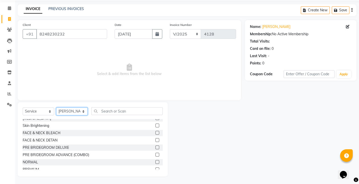
scroll to position [252, 0]
click at [155, 126] on label at bounding box center [157, 126] width 4 height 4
click at [155, 126] on input "checkbox" at bounding box center [156, 125] width 3 height 3
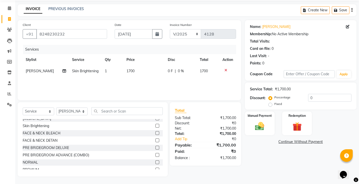
click at [139, 71] on td "1700" at bounding box center [143, 71] width 41 height 11
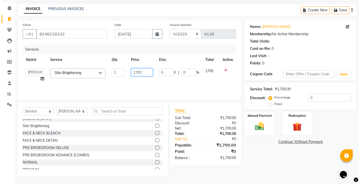
click at [137, 73] on input "1700" at bounding box center [142, 73] width 22 height 8
click at [132, 84] on div "Services Stylist Service Qty Price Disc Total Action Admin Ovesh Raja SAHIB SAH…" at bounding box center [129, 70] width 213 height 50
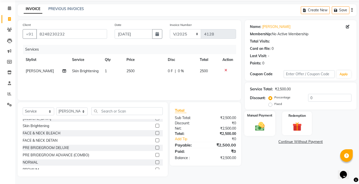
click at [246, 123] on div "Manual Payment" at bounding box center [259, 123] width 31 height 25
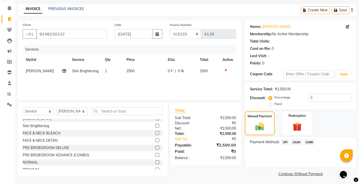
click at [284, 143] on span "UPI" at bounding box center [285, 142] width 8 height 6
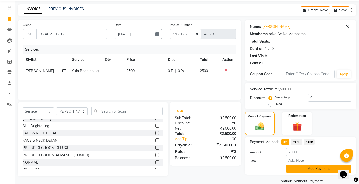
click at [295, 168] on button "Add Payment" at bounding box center [318, 169] width 65 height 8
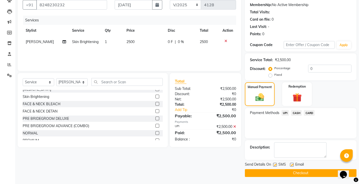
scroll to position [47, 0]
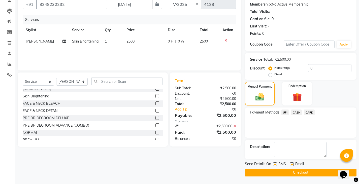
click at [293, 173] on button "Checkout" at bounding box center [301, 173] width 112 height 8
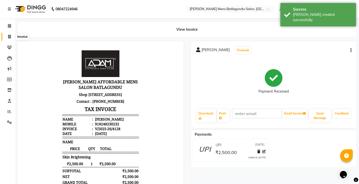
click at [13, 36] on span at bounding box center [9, 37] width 9 height 6
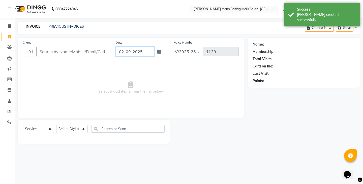
click at [146, 51] on input "02-09-2025" at bounding box center [135, 52] width 39 height 10
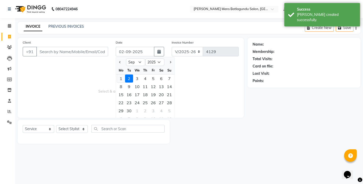
click at [124, 80] on div "1" at bounding box center [121, 79] width 8 height 8
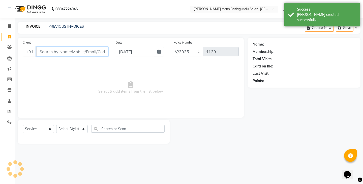
click at [92, 50] on input "Client" at bounding box center [72, 52] width 72 height 10
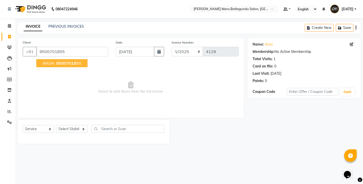
click at [65, 65] on span "95007018" at bounding box center [66, 63] width 20 height 5
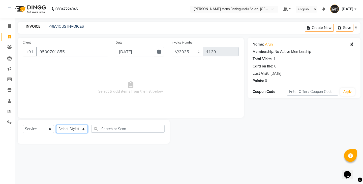
click at [73, 126] on select "Select Stylist Admin Ovesh Raja SAHIB SAHIL SHARUKH" at bounding box center [71, 129] width 31 height 8
click at [56, 125] on select "Select Stylist Admin Ovesh Raja SAHIB SAHIL SHARUKH" at bounding box center [71, 129] width 31 height 8
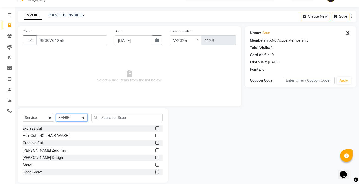
scroll to position [18, 0]
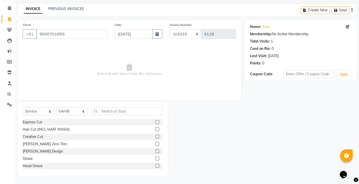
click at [155, 123] on label at bounding box center [157, 122] width 4 height 4
click at [155, 123] on input "checkbox" at bounding box center [156, 122] width 3 height 3
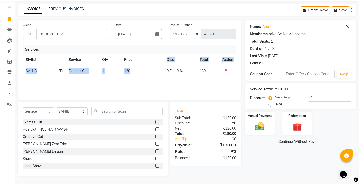
drag, startPoint x: 155, startPoint y: 65, endPoint x: 156, endPoint y: 68, distance: 2.9
click at [156, 65] on table "Stylist Service Qty Price Disc Total Action SAHIB Express Cut 1 130 0 F | 0 % 1…" at bounding box center [129, 65] width 213 height 23
click at [168, 72] on span "0 F" at bounding box center [169, 71] width 5 height 5
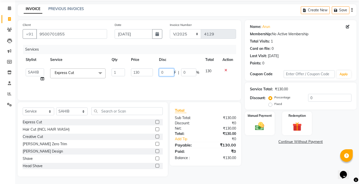
click at [161, 71] on input "0" at bounding box center [166, 73] width 15 height 8
drag, startPoint x: 152, startPoint y: 83, endPoint x: 167, endPoint y: 97, distance: 20.9
click at [152, 83] on div "Services Stylist Service Qty Price Disc Total Action Admin Ovesh Raja SAHIB SAH…" at bounding box center [129, 70] width 213 height 50
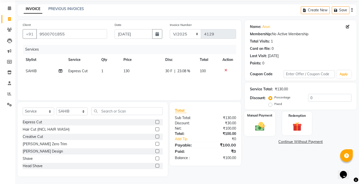
click at [261, 122] on img at bounding box center [259, 126] width 15 height 11
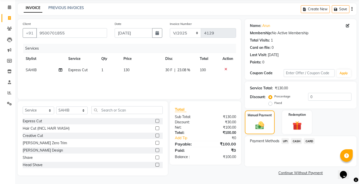
scroll to position [19, 0]
click at [284, 143] on span "UPI" at bounding box center [285, 141] width 8 height 6
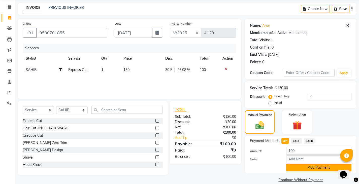
click at [296, 165] on button "Add Payment" at bounding box center [318, 168] width 65 height 8
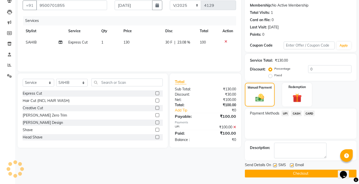
scroll to position [47, 0]
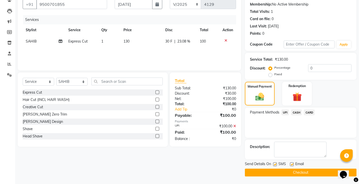
click at [283, 173] on button "Checkout" at bounding box center [301, 173] width 112 height 8
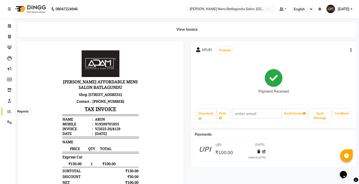
click at [12, 113] on span at bounding box center [9, 112] width 9 height 6
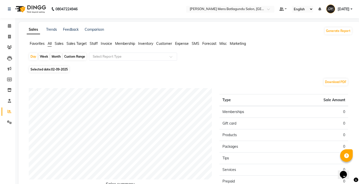
click at [95, 43] on span "Staff" at bounding box center [94, 43] width 8 height 5
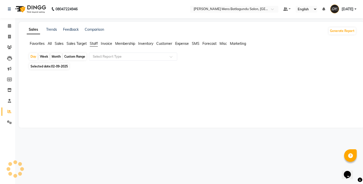
click at [60, 66] on span "02-09-2025" at bounding box center [59, 66] width 17 height 4
click at [64, 67] on span "02-09-2025" at bounding box center [59, 66] width 17 height 4
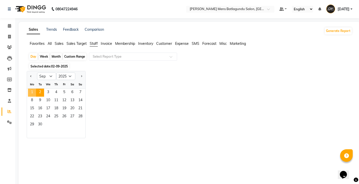
click at [32, 92] on span "1" at bounding box center [32, 93] width 8 height 8
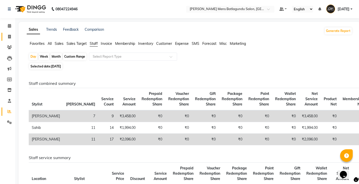
click at [8, 36] on icon at bounding box center [9, 37] width 3 height 4
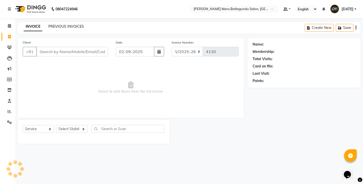
click at [66, 25] on link "PREVIOUS INVOICES" at bounding box center [66, 26] width 36 height 5
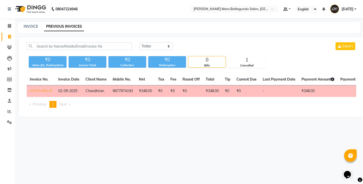
click at [150, 51] on div "[DATE] [DATE] Custom Range Export" at bounding box center [247, 48] width 224 height 12
click at [24, 25] on link "INVOICE" at bounding box center [31, 26] width 14 height 5
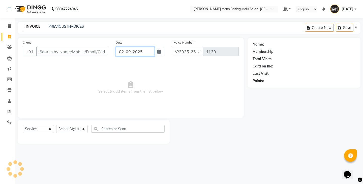
click at [133, 50] on input "02-09-2025" at bounding box center [135, 52] width 39 height 10
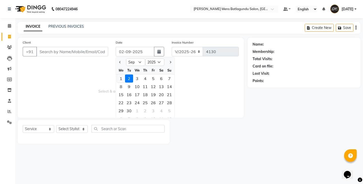
click at [120, 81] on div "1" at bounding box center [121, 79] width 8 height 8
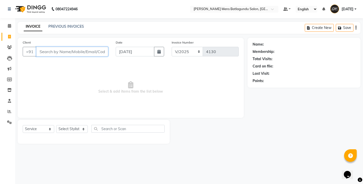
click at [76, 54] on input "Client" at bounding box center [72, 52] width 72 height 10
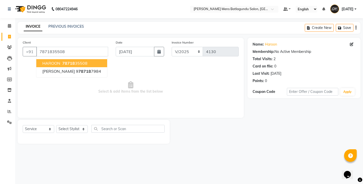
click at [73, 62] on span "78718" at bounding box center [68, 63] width 13 height 5
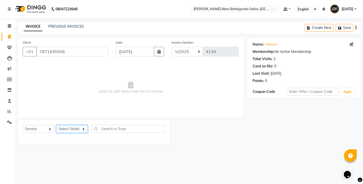
click at [69, 132] on select "Select Stylist Admin Ovesh Raja SAHIB SAHIL SHARUKH" at bounding box center [71, 129] width 31 height 8
click at [56, 125] on select "Select Stylist Admin Ovesh Raja SAHIB SAHIL SHARUKH" at bounding box center [71, 129] width 31 height 8
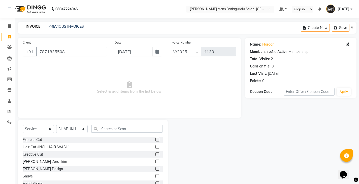
click at [150, 140] on div "Express Cut" at bounding box center [93, 140] width 140 height 6
click at [152, 140] on div "Express Cut" at bounding box center [93, 140] width 140 height 6
click at [155, 139] on label at bounding box center [157, 140] width 4 height 4
click at [155, 139] on input "checkbox" at bounding box center [156, 139] width 3 height 3
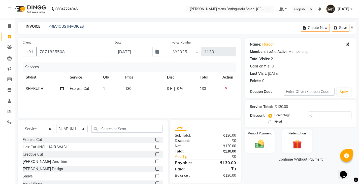
click at [166, 93] on td "0 F | 0 %" at bounding box center [180, 88] width 33 height 11
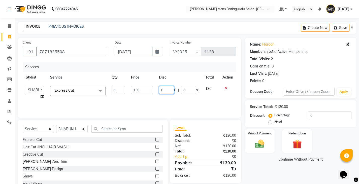
click at [159, 88] on input "0" at bounding box center [166, 90] width 15 height 8
click at [169, 99] on div "Services Stylist Service Qty Price Disc Total Action Admin Ovesh Raja SAHIB SAH…" at bounding box center [129, 87] width 213 height 50
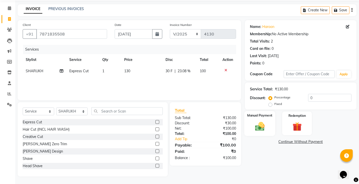
click at [260, 131] on img at bounding box center [259, 126] width 15 height 11
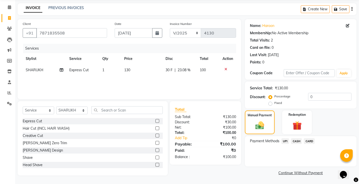
scroll to position [19, 0]
click at [299, 141] on span "CASH" at bounding box center [296, 141] width 11 height 6
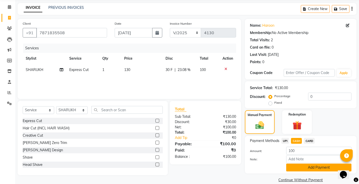
click at [300, 170] on button "Add Payment" at bounding box center [318, 168] width 65 height 8
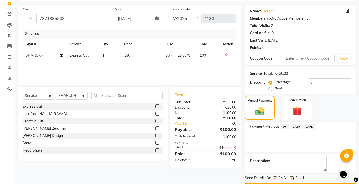
scroll to position [47, 0]
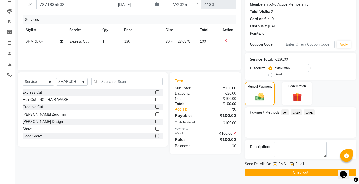
click at [301, 175] on button "Checkout" at bounding box center [301, 173] width 112 height 8
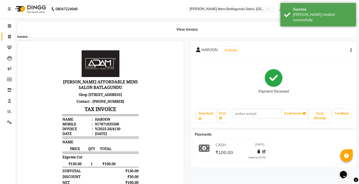
click at [10, 35] on icon at bounding box center [9, 37] width 3 height 4
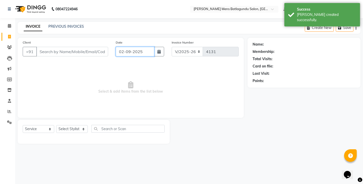
click at [130, 54] on input "02-09-2025" at bounding box center [135, 52] width 39 height 10
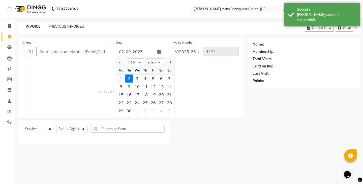
click at [124, 78] on div "1" at bounding box center [121, 79] width 8 height 8
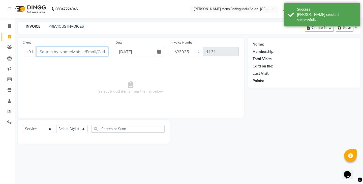
click at [63, 49] on input "Client" at bounding box center [72, 52] width 72 height 10
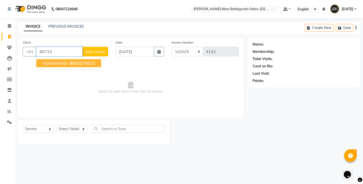
click at [67, 64] on span "VIJAYAPANDI" at bounding box center [54, 63] width 25 height 5
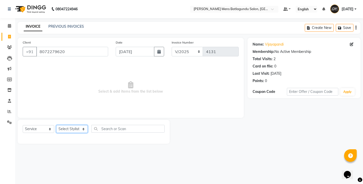
click at [69, 129] on select "Select Stylist Admin Ovesh Raja SAHIB SAHIL SHARUKH" at bounding box center [71, 129] width 31 height 8
click at [56, 125] on select "Select Stylist Admin Ovesh Raja SAHIB SAHIL SHARUKH" at bounding box center [71, 129] width 31 height 8
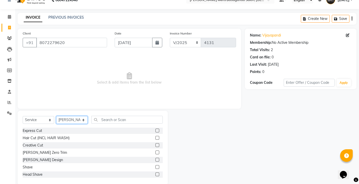
scroll to position [18, 0]
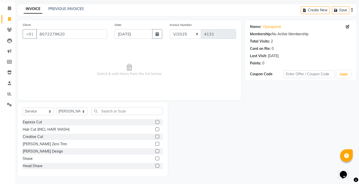
click at [155, 152] on label at bounding box center [157, 151] width 4 height 4
click at [155, 152] on input "checkbox" at bounding box center [156, 151] width 3 height 3
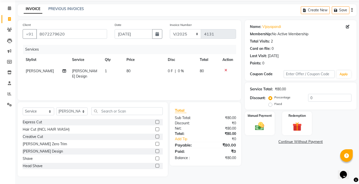
click at [161, 68] on td "80" at bounding box center [143, 74] width 41 height 17
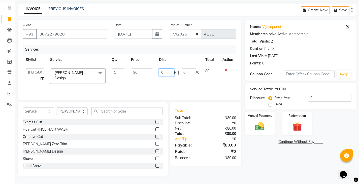
click at [161, 72] on input "0" at bounding box center [166, 73] width 15 height 8
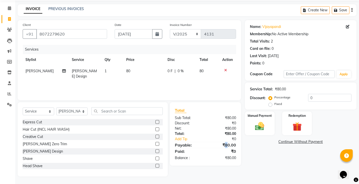
click at [227, 145] on div "₹80.00" at bounding box center [222, 145] width 34 height 6
click at [265, 116] on label "Manual Payment" at bounding box center [259, 115] width 25 height 5
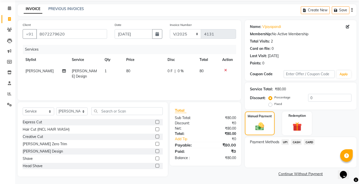
click at [287, 142] on span "UPI" at bounding box center [285, 142] width 8 height 6
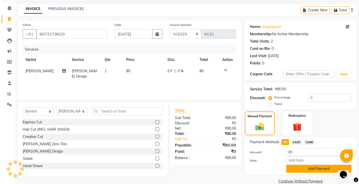
click at [295, 171] on button "Add Payment" at bounding box center [318, 169] width 65 height 8
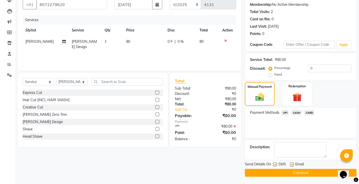
scroll to position [47, 0]
click at [293, 175] on button "Checkout" at bounding box center [301, 173] width 112 height 8
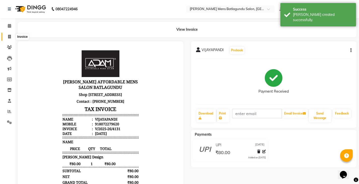
click at [8, 37] on icon at bounding box center [9, 37] width 3 height 4
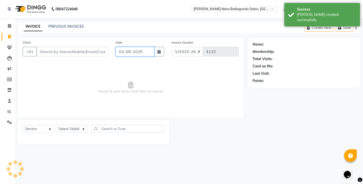
drag, startPoint x: 134, startPoint y: 50, endPoint x: 136, endPoint y: 53, distance: 3.9
click at [134, 50] on input "02-09-2025" at bounding box center [135, 52] width 39 height 10
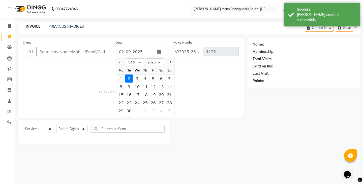
click at [119, 78] on div "1" at bounding box center [121, 79] width 8 height 8
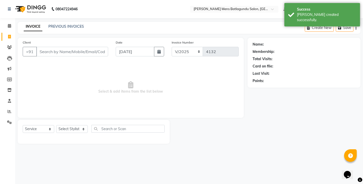
click at [83, 56] on div "Client +91" at bounding box center [65, 50] width 93 height 21
click at [84, 49] on input "Client" at bounding box center [72, 52] width 72 height 10
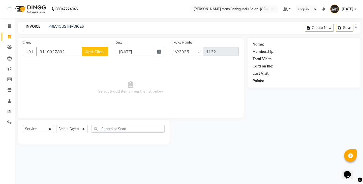
click at [90, 49] on span "Add Client" at bounding box center [95, 51] width 20 height 5
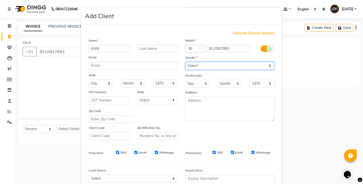
click at [199, 66] on select "Select Male Female Other Prefer Not To Say" at bounding box center [229, 66] width 89 height 8
click at [185, 62] on select "Select Male Female Other Prefer Not To Say" at bounding box center [229, 66] width 89 height 8
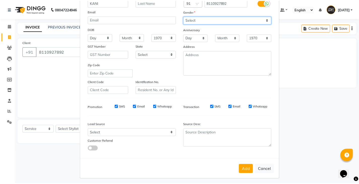
scroll to position [48, 0]
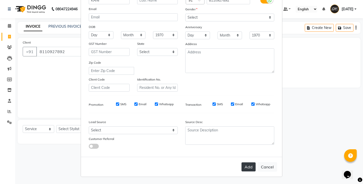
click at [250, 167] on button "Add" at bounding box center [248, 167] width 14 height 9
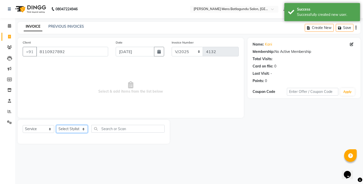
click at [76, 131] on select "Select Stylist Admin Ovesh Raja SAHIB SAHIL SHARUKH" at bounding box center [71, 129] width 31 height 8
click at [56, 125] on select "Select Stylist Admin Ovesh Raja SAHIB SAHIL SHARUKH" at bounding box center [71, 129] width 31 height 8
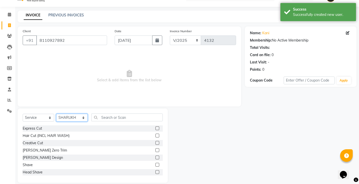
scroll to position [18, 0]
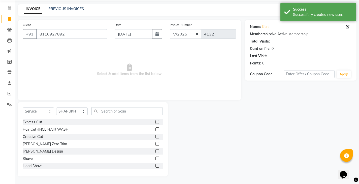
click at [155, 153] on label at bounding box center [157, 151] width 4 height 4
click at [155, 153] on input "checkbox" at bounding box center [156, 151] width 3 height 3
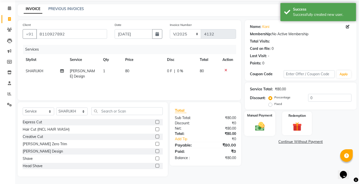
click at [260, 123] on img at bounding box center [259, 126] width 15 height 11
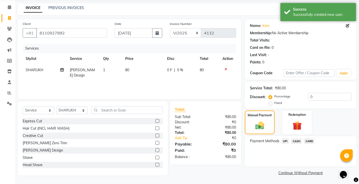
scroll to position [19, 0]
click at [285, 142] on span "UPI" at bounding box center [285, 141] width 8 height 6
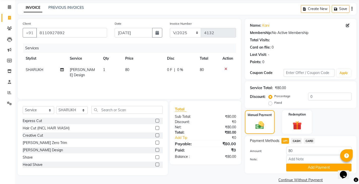
click at [294, 145] on div "CASH" at bounding box center [295, 141] width 13 height 7
click at [295, 141] on span "CASH" at bounding box center [296, 141] width 11 height 6
click at [300, 166] on button "Add Payment" at bounding box center [318, 168] width 65 height 8
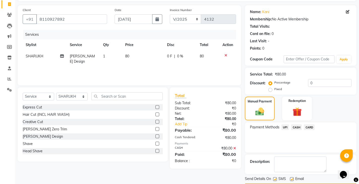
scroll to position [44, 0]
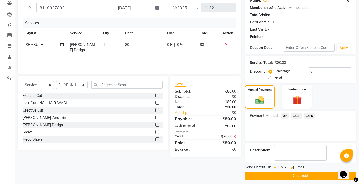
click at [297, 174] on button "Checkout" at bounding box center [301, 176] width 112 height 8
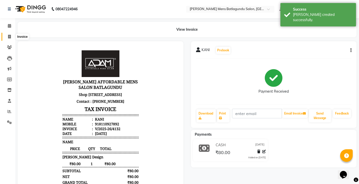
click at [10, 36] on icon at bounding box center [9, 37] width 3 height 4
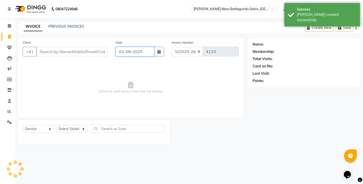
click at [136, 52] on input "02-09-2025" at bounding box center [135, 52] width 39 height 10
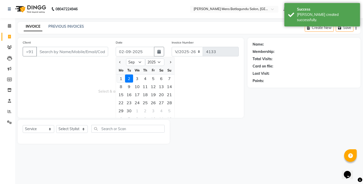
click at [124, 79] on div "1" at bounding box center [121, 79] width 8 height 8
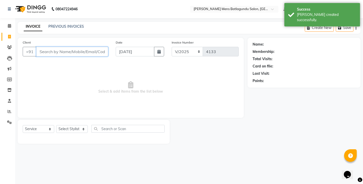
click at [94, 55] on input "Client" at bounding box center [72, 52] width 72 height 10
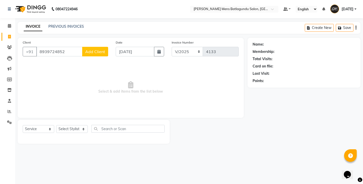
click at [93, 54] on button "Add Client" at bounding box center [95, 52] width 26 height 10
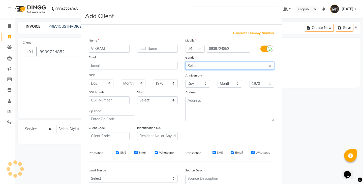
click at [202, 65] on select "Select Male Female Other Prefer Not To Say" at bounding box center [229, 66] width 89 height 8
click at [185, 62] on select "Select Male Female Other Prefer Not To Say" at bounding box center [229, 66] width 89 height 8
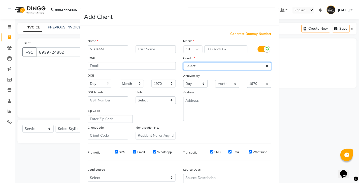
scroll to position [48, 0]
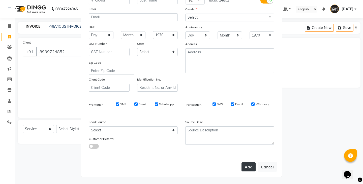
click at [247, 169] on button "Add" at bounding box center [248, 167] width 14 height 9
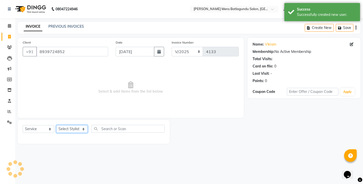
click at [75, 132] on select "Select Stylist Admin Ovesh Raja SAHIB SAHIL SHARUKH" at bounding box center [71, 129] width 31 height 8
click at [56, 125] on select "Select Stylist Admin Ovesh Raja SAHIB SAHIL SHARUKH" at bounding box center [71, 129] width 31 height 8
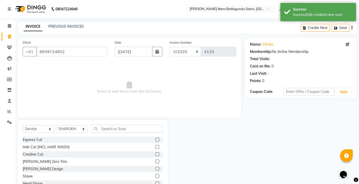
click at [155, 169] on label at bounding box center [157, 169] width 4 height 4
click at [155, 169] on input "checkbox" at bounding box center [156, 169] width 3 height 3
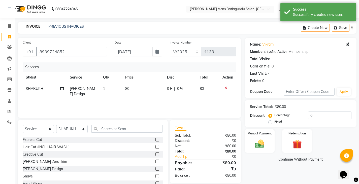
click at [225, 87] on icon at bounding box center [225, 88] width 3 height 4
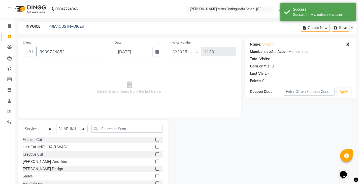
click at [155, 139] on label at bounding box center [157, 140] width 4 height 4
click at [155, 139] on input "checkbox" at bounding box center [156, 139] width 3 height 3
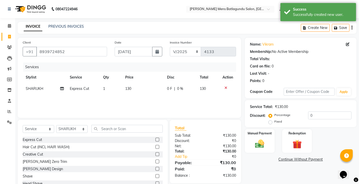
click at [155, 170] on label at bounding box center [157, 169] width 4 height 4
click at [155, 170] on input "checkbox" at bounding box center [156, 169] width 3 height 3
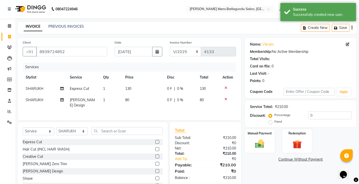
drag, startPoint x: 153, startPoint y: 87, endPoint x: 157, endPoint y: 88, distance: 3.6
click at [153, 87] on td "130" at bounding box center [143, 88] width 42 height 11
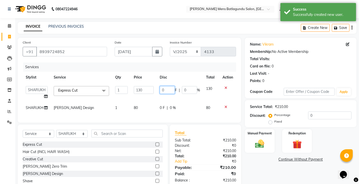
click at [160, 89] on input "0" at bounding box center [167, 90] width 15 height 8
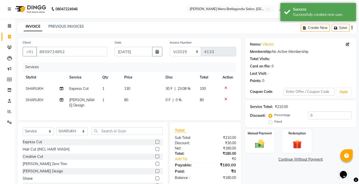
click at [173, 101] on tbody "SHARUKH Express Cut 1 130 30 F | 23.08 % 100 SHARUKH Beard Design 1 80 0 F | 0 …" at bounding box center [129, 97] width 213 height 28
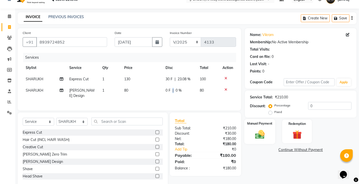
scroll to position [18, 0]
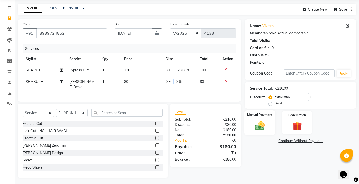
click at [259, 131] on img at bounding box center [259, 125] width 15 height 11
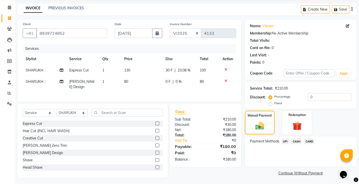
click at [295, 142] on span "CASH" at bounding box center [296, 142] width 11 height 6
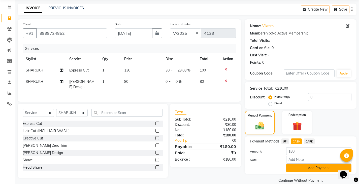
click at [297, 169] on button "Add Payment" at bounding box center [318, 168] width 65 height 8
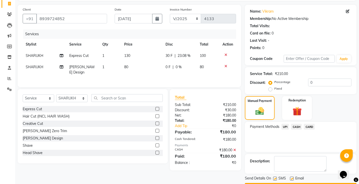
scroll to position [47, 0]
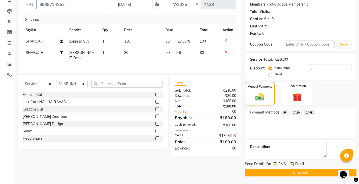
click at [296, 174] on button "Checkout" at bounding box center [301, 173] width 112 height 8
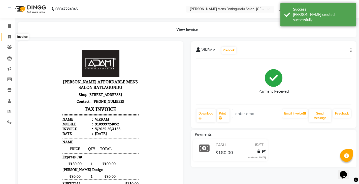
click at [13, 36] on span at bounding box center [9, 37] width 9 height 6
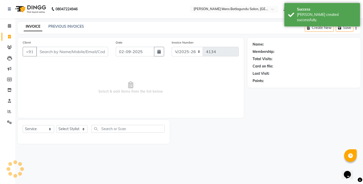
click at [69, 23] on div "INVOICE PREVIOUS INVOICES Create New Save" at bounding box center [189, 28] width 343 height 12
click at [68, 24] on div "PREVIOUS INVOICES" at bounding box center [66, 26] width 36 height 5
click at [68, 25] on link "PREVIOUS INVOICES" at bounding box center [66, 26] width 36 height 5
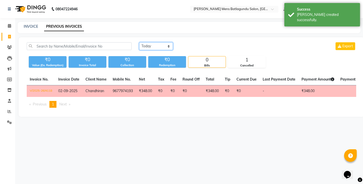
click at [159, 47] on select "[DATE] [DATE] Custom Range" at bounding box center [156, 46] width 34 height 8
click at [139, 42] on select "[DATE] [DATE] Custom Range" at bounding box center [156, 46] width 34 height 8
click at [153, 47] on select "[DATE] [DATE] Custom Range" at bounding box center [156, 46] width 34 height 8
click at [139, 42] on select "[DATE] [DATE] Custom Range" at bounding box center [156, 46] width 34 height 8
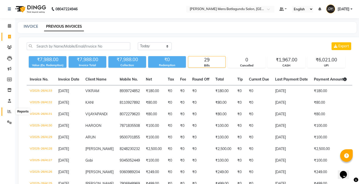
click at [8, 113] on icon at bounding box center [10, 112] width 4 height 4
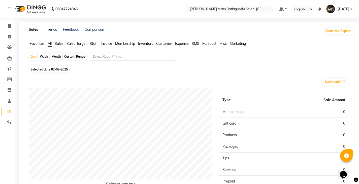
click at [91, 44] on span "Staff" at bounding box center [94, 43] width 8 height 5
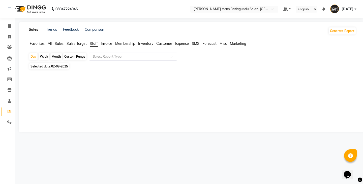
click at [63, 65] on span "02-09-2025" at bounding box center [59, 66] width 17 height 4
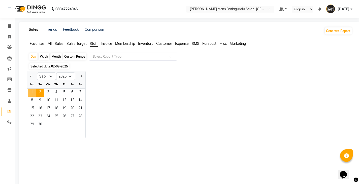
click at [30, 92] on span "1" at bounding box center [32, 93] width 8 height 8
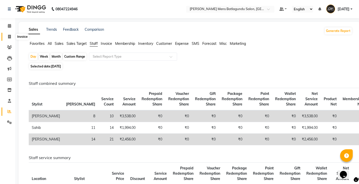
click at [10, 37] on icon at bounding box center [9, 37] width 3 height 4
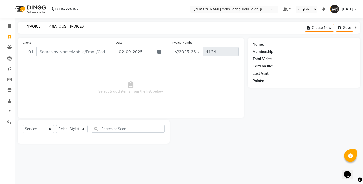
click at [57, 25] on link "PREVIOUS INVOICES" at bounding box center [66, 26] width 36 height 5
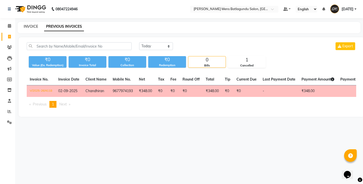
click at [29, 26] on link "INVOICE" at bounding box center [31, 26] width 14 height 5
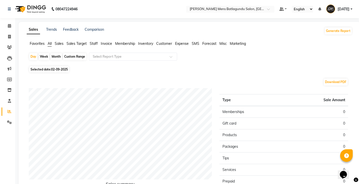
click at [95, 44] on span "Staff" at bounding box center [94, 43] width 8 height 5
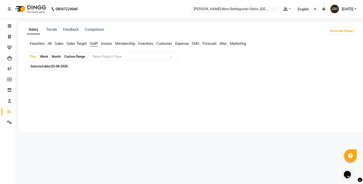
click at [59, 44] on span "Sales" at bounding box center [59, 43] width 9 height 5
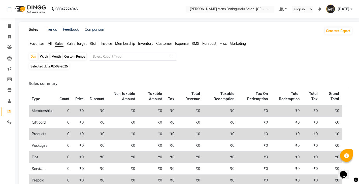
click at [55, 56] on div "Month" at bounding box center [56, 56] width 12 height 7
select select "9"
select select "2025"
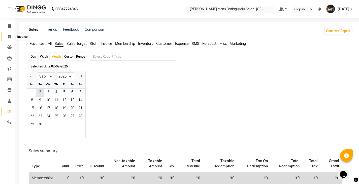
click at [9, 39] on span at bounding box center [9, 37] width 9 height 6
select select "8213"
select select "service"
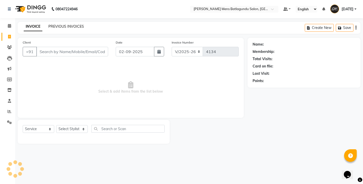
click at [73, 27] on link "PREVIOUS INVOICES" at bounding box center [66, 26] width 36 height 5
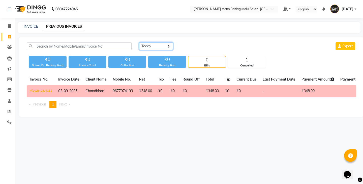
click at [145, 44] on select "[DATE] [DATE] Custom Range" at bounding box center [156, 46] width 34 height 8
select select "[DATE]"
click at [139, 42] on select "[DATE] [DATE] Custom Range" at bounding box center [156, 46] width 34 height 8
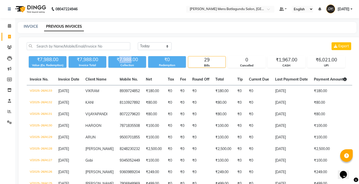
drag, startPoint x: 119, startPoint y: 59, endPoint x: 132, endPoint y: 59, distance: 12.6
click at [132, 59] on div "₹7,988.00" at bounding box center [127, 59] width 38 height 7
copy div "7,988"
drag, startPoint x: 279, startPoint y: 58, endPoint x: 290, endPoint y: 59, distance: 10.9
click at [290, 59] on div "₹1,967.00" at bounding box center [286, 59] width 37 height 7
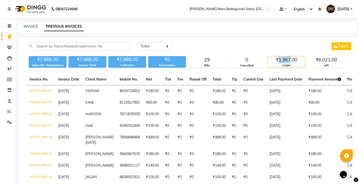
copy div "1,967"
drag, startPoint x: 318, startPoint y: 59, endPoint x: 330, endPoint y: 62, distance: 12.4
click at [330, 62] on div "₹6,021.00" at bounding box center [326, 59] width 37 height 7
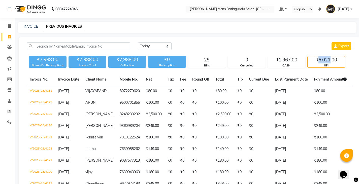
copy div "6,021"
click at [240, 47] on div "[DATE] [DATE] Custom Range Export" at bounding box center [245, 46] width 214 height 8
click at [32, 25] on link "INVOICE" at bounding box center [31, 26] width 14 height 5
select select "service"
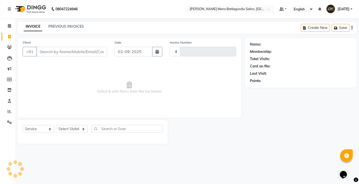
type input "4134"
select select "8213"
